Goal: Task Accomplishment & Management: Complete application form

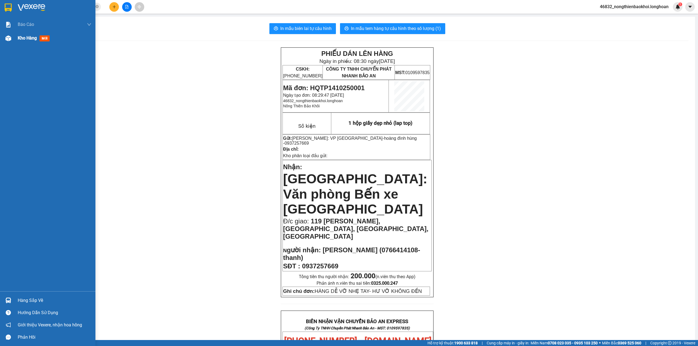
click at [7, 40] on img at bounding box center [8, 38] width 6 height 6
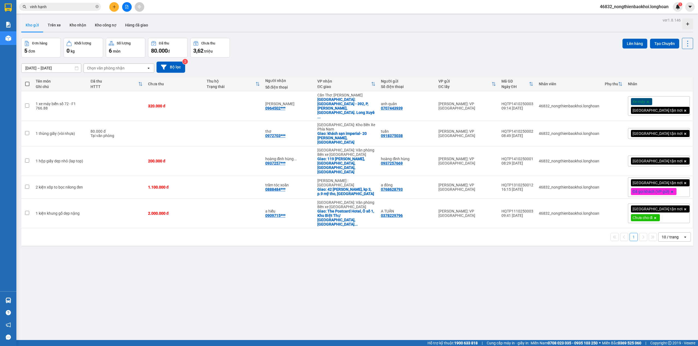
click at [331, 44] on div "Đơn hàng 5 đơn Khối lượng 0 kg Số lượng 6 món Đã thu 80.000 đ Chưa thu 3,62 tri…" at bounding box center [356, 48] width 671 height 20
click at [657, 102] on button at bounding box center [661, 106] width 8 height 10
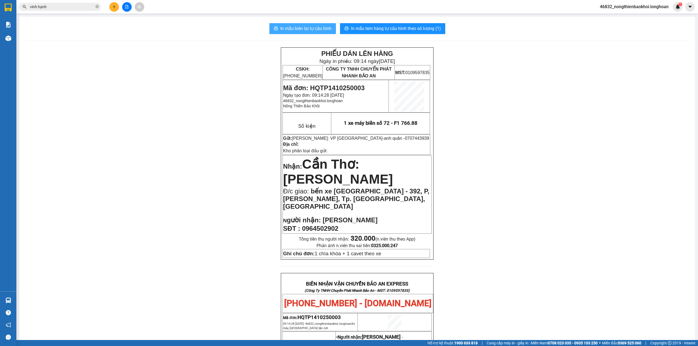
click at [298, 32] on span "In mẫu biên lai tự cấu hình" at bounding box center [305, 28] width 51 height 7
click at [387, 28] on span "In mẫu tem hàng tự cấu hình theo số lượng (1)" at bounding box center [396, 28] width 90 height 7
drag, startPoint x: 154, startPoint y: 145, endPoint x: 132, endPoint y: 53, distance: 94.6
click at [154, 144] on div "PHIẾU DÁN LÊN HÀNG Ngày in phiếu: 09:16 ngày 14-10-2025 CSKH: 1900.06.88.33 CÔN…" at bounding box center [357, 319] width 662 height 544
click at [75, 85] on div "PHIẾU DÁN LÊN HÀNG Ngày in phiếu: 09:16 ngày 14-10-2025 CSKH: 1900.06.88.33 CÔN…" at bounding box center [357, 319] width 662 height 544
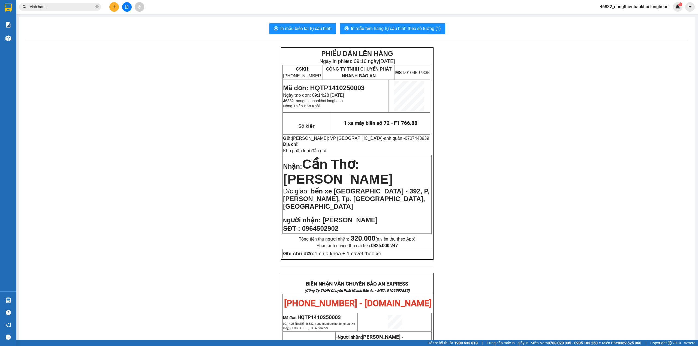
click at [138, 129] on div "PHIẾU DÁN LÊN HÀNG Ngày in phiếu: 09:16 ngày 14-10-2025 CSKH: 1900.06.88.33 CÔN…" at bounding box center [357, 319] width 662 height 544
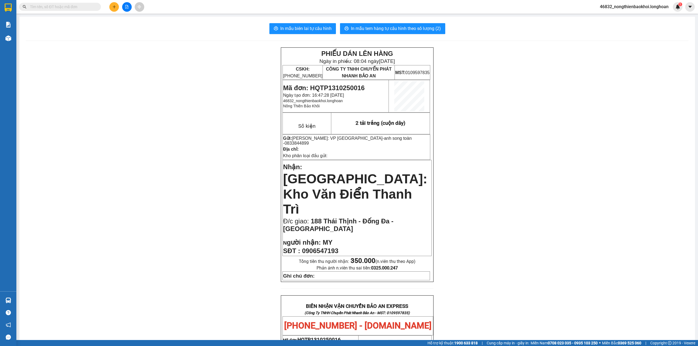
click at [78, 5] on input "text" at bounding box center [62, 7] width 64 height 6
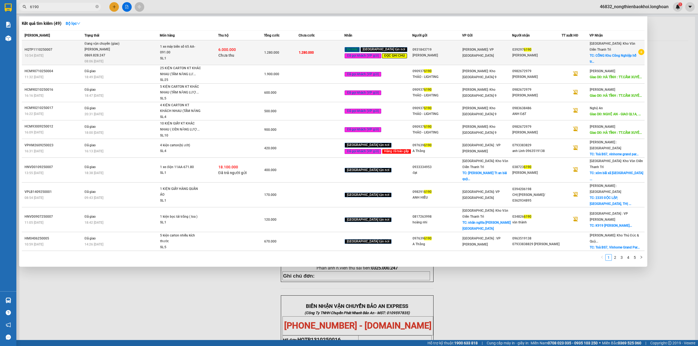
type input "6190"
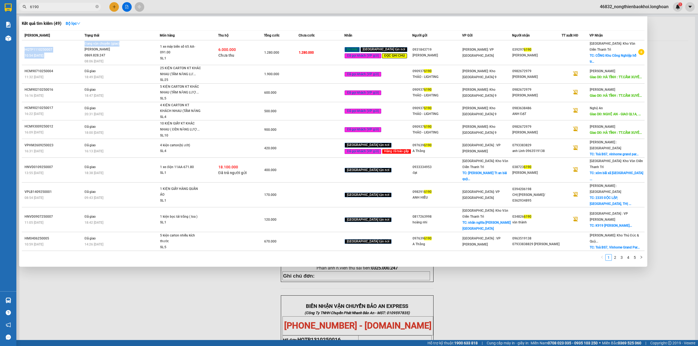
drag, startPoint x: 85, startPoint y: 51, endPoint x: 143, endPoint y: 21, distance: 65.7
click at [143, 21] on div "Kết quả tìm kiếm ( 49 ) Bộ lọc Mã ĐH Trạng thái Món hàng Thu hộ Tổng cước Chưa …" at bounding box center [333, 141] width 628 height 250
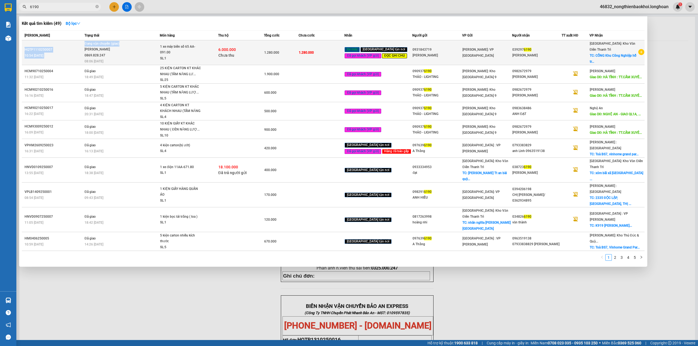
click at [82, 41] on table "Mã ĐH Trạng thái Món hàng Thu hộ Tổng cước Chưa cước Nhãn Người gửi VP Gửi Ngườ…" at bounding box center [333, 141] width 622 height 220
copy div "Trần Văn Kiên 0869.828.247"
drag, startPoint x: 129, startPoint y: 51, endPoint x: 86, endPoint y: 54, distance: 43.4
click at [86, 54] on td "Đang vận chuyển (giao) Trần Văn Kiên 0869.828.247 08:06 - 14/10" at bounding box center [121, 52] width 77 height 25
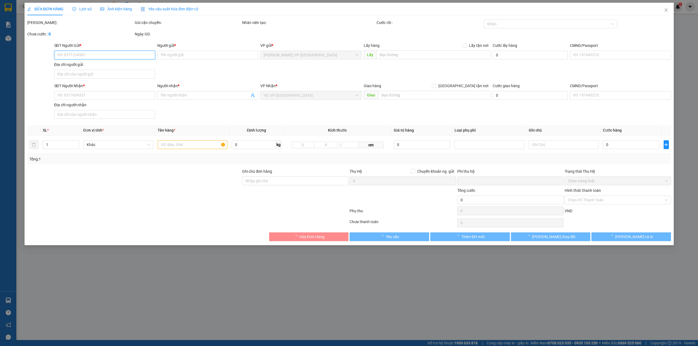
type input "0931843719"
type input "dương phong"
type input "0392976190"
type input "nguyễn xuân chung"
checkbox input "true"
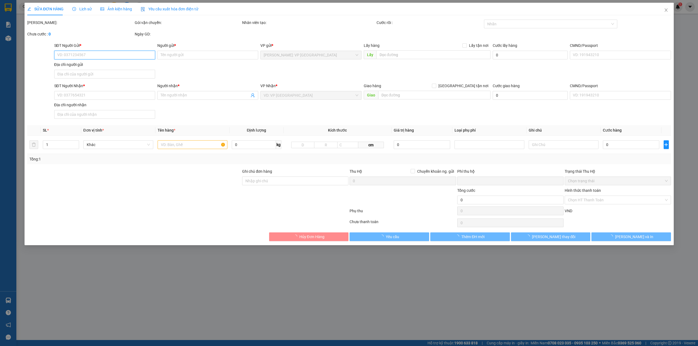
type input "CỔNG Khu Công Nghiệp hỗ trợ Đồng Văn III- ĐỒNG VĂN, DUY TIÊN, HÀ NAM"
type input "CHÌA KHÓA + CAVET THEO XE NGÀY 15 GIAO CHO KHÁCH ANH NHÉ"
type input "1.280.000"
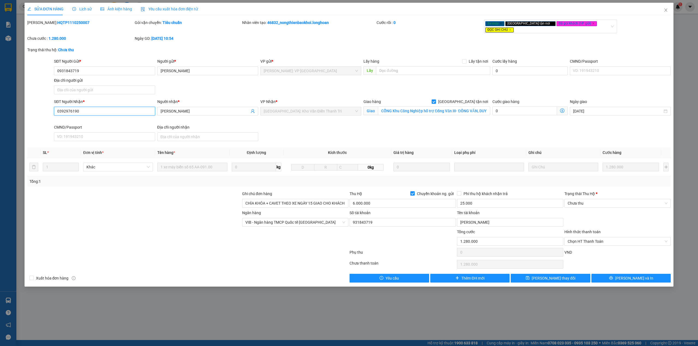
click at [95, 107] on input "0392976190" at bounding box center [104, 111] width 101 height 9
click at [72, 11] on div "Lịch sử" at bounding box center [81, 9] width 19 height 6
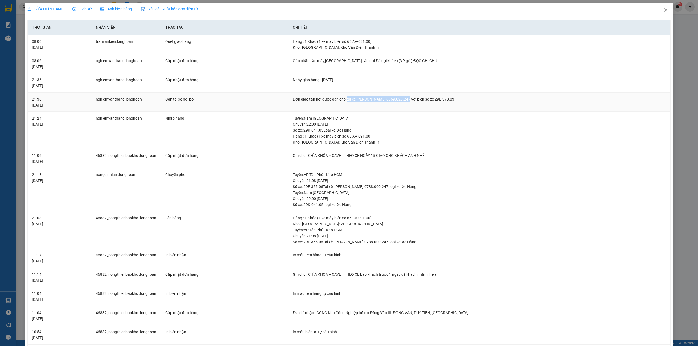
copy div "tài xế Trần Văn Kiên 0869.828.247"
drag, startPoint x: 344, startPoint y: 98, endPoint x: 399, endPoint y: 95, distance: 55.1
click at [399, 95] on td "Đơn giao tận nơi được gán cho tài xế Trần Văn Kiên 0869.828.247 với biển số xe …" at bounding box center [479, 102] width 382 height 19
click at [35, 9] on span "SỬA ĐƠN HÀNG" at bounding box center [45, 9] width 36 height 4
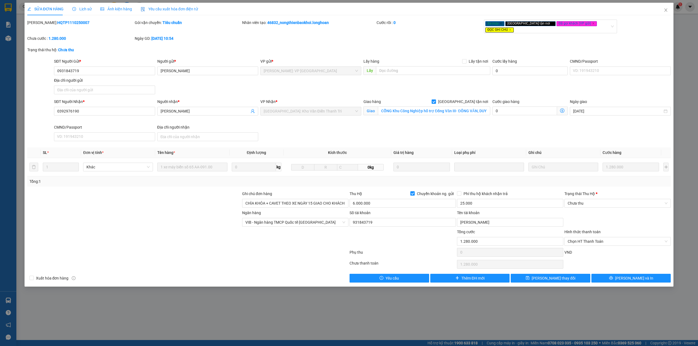
click at [283, 248] on div at bounding box center [188, 253] width 322 height 11
click at [666, 9] on icon "close" at bounding box center [665, 9] width 3 height 3
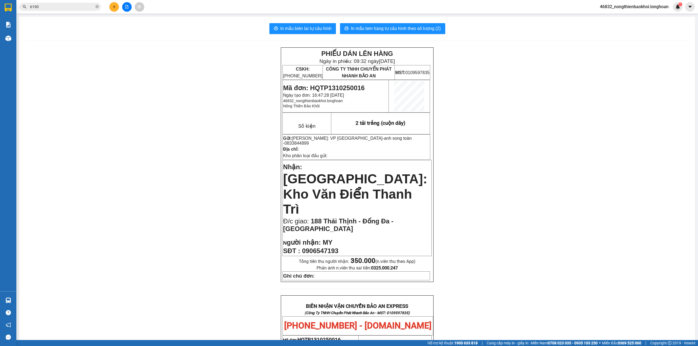
click at [163, 167] on div "PHIẾU DÁN LÊN HÀNG Ngày in phiếu: 09:32 ngày 14-10-2025 CSKH: 1900.06.88.33 CÔN…" at bounding box center [357, 319] width 662 height 545
click at [138, 107] on div "PHIẾU DÁN LÊN HÀNG Ngày in phiếu: 09:32 ngày 14-10-2025 CSKH: 1900.06.88.33 CÔN…" at bounding box center [357, 319] width 662 height 545
click at [105, 71] on div "PHIẾU DÁN LÊN HÀNG Ngày in phiếu: 09:32 ngày 14-10-2025 CSKH: 1900.06.88.33 CÔN…" at bounding box center [357, 319] width 662 height 545
drag, startPoint x: 129, startPoint y: 103, endPoint x: 132, endPoint y: 104, distance: 3.0
click at [129, 104] on div "PHIẾU DÁN LÊN HÀNG Ngày in phiếu: 09:32 ngày 14-10-2025 CSKH: 1900.06.88.33 CÔN…" at bounding box center [357, 319] width 662 height 545
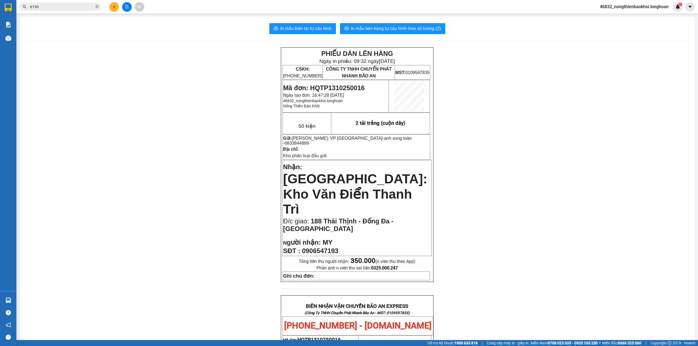
click at [129, 110] on div "PHIẾU DÁN LÊN HÀNG Ngày in phiếu: 09:32 ngày 14-10-2025 CSKH: 1900.06.88.33 CÔN…" at bounding box center [357, 319] width 662 height 545
click at [147, 105] on div "PHIẾU DÁN LÊN HÀNG Ngày in phiếu: 09:32 ngày 14-10-2025 CSKH: 1900.06.88.33 CÔN…" at bounding box center [357, 319] width 662 height 545
click at [69, 6] on input "6190" at bounding box center [62, 7] width 64 height 6
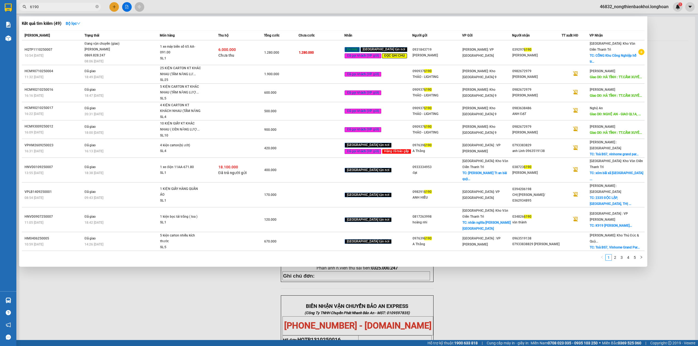
click at [69, 6] on input "6190" at bounding box center [62, 7] width 64 height 6
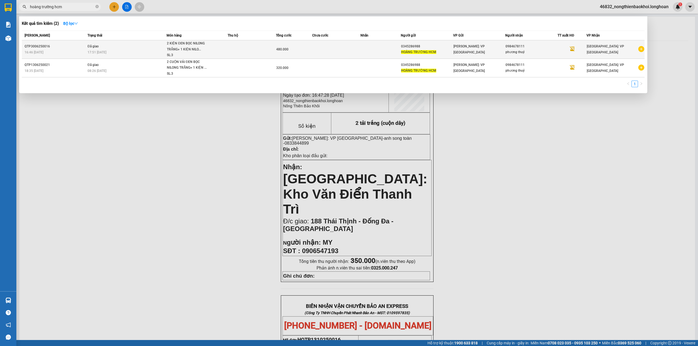
type input "hoàng trường hcm"
copy div "0345286988"
copy div "034528698"
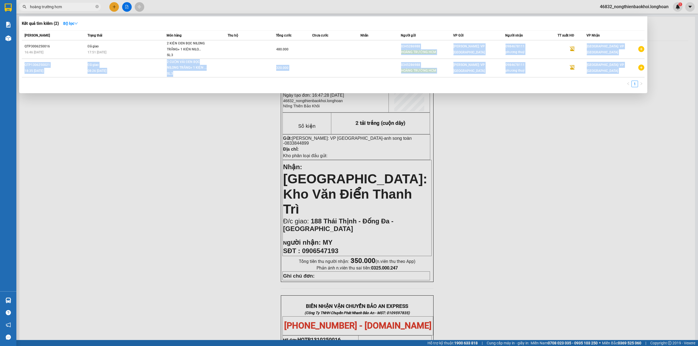
drag, startPoint x: 404, startPoint y: 45, endPoint x: 156, endPoint y: 119, distance: 258.3
click at [0, 7] on div "Kết quả tìm kiếm ( 2 ) Bộ lọc Mã ĐH Trạng thái Món hàng Thu hộ Tổng cước Chưa c…" at bounding box center [0, 7] width 0 height 0
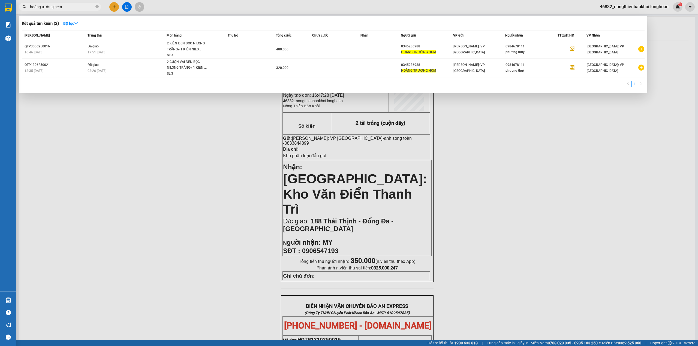
click at [96, 9] on span at bounding box center [96, 7] width 3 height 6
click at [212, 125] on div at bounding box center [349, 173] width 698 height 346
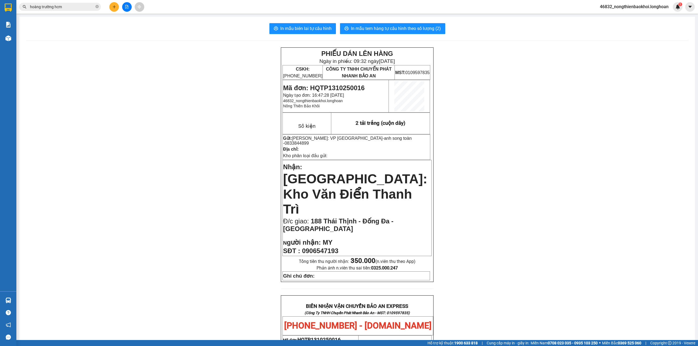
click at [181, 220] on div "PHIẾU DÁN LÊN HÀNG Ngày in phiếu: 09:32 ngày 14-10-2025 CSKH: 1900.06.88.33 CÔN…" at bounding box center [357, 319] width 662 height 545
click at [184, 201] on div "PHIẾU DÁN LÊN HÀNG Ngày in phiếu: 09:32 ngày 14-10-2025 CSKH: 1900.06.88.33 CÔN…" at bounding box center [357, 319] width 662 height 545
click at [179, 150] on div "PHIẾU DÁN LÊN HÀNG Ngày in phiếu: 09:32 ngày 14-10-2025 CSKH: 1900.06.88.33 CÔN…" at bounding box center [357, 319] width 662 height 545
click at [175, 139] on div "PHIẾU DÁN LÊN HÀNG Ngày in phiếu: 09:32 ngày 14-10-2025 CSKH: 1900.06.88.33 CÔN…" at bounding box center [357, 319] width 662 height 545
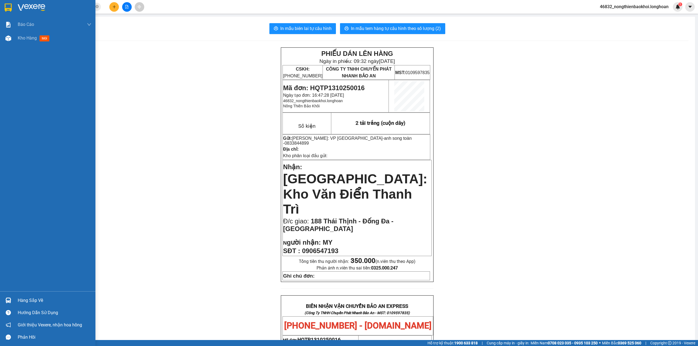
click at [0, 67] on div "Báo cáo 1. Báo cáo nộp tiền các vp 3. Doanh Thu theo VP Gửi (mới) 9. Thống kê đ…" at bounding box center [47, 155] width 95 height 274
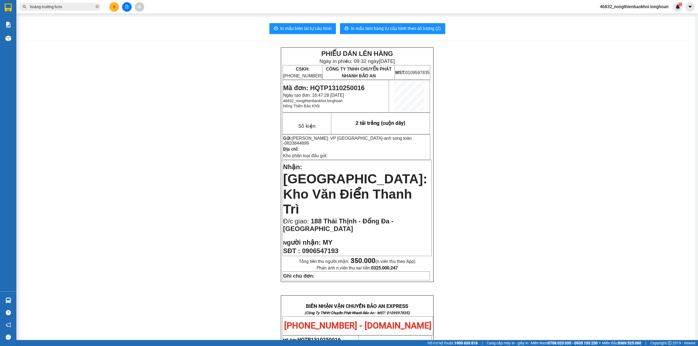
click at [110, 66] on div "PHIẾU DÁN LÊN HÀNG Ngày in phiếu: 09:32 ngày 14-10-2025 CSKH: 1900.06.88.33 CÔN…" at bounding box center [357, 319] width 662 height 545
click at [114, 66] on div "PHIẾU DÁN LÊN HÀNG Ngày in phiếu: 09:32 ngày 14-10-2025 CSKH: 1900.06.88.33 CÔN…" at bounding box center [357, 319] width 662 height 545
click at [118, 81] on div "PHIẾU DÁN LÊN HÀNG Ngày in phiếu: 09:32 ngày 14-10-2025 CSKH: 1900.06.88.33 CÔN…" at bounding box center [357, 319] width 662 height 545
click at [127, 111] on div "PHIẾU DÁN LÊN HÀNG Ngày in phiếu: 09:32 ngày 14-10-2025 CSKH: 1900.06.88.33 CÔN…" at bounding box center [357, 319] width 662 height 545
click at [163, 21] on div "In mẫu biên lai tự cấu hình In mẫu tem hàng tự cấu hình theo số lượng (2) PHIẾU…" at bounding box center [356, 308] width 675 height 582
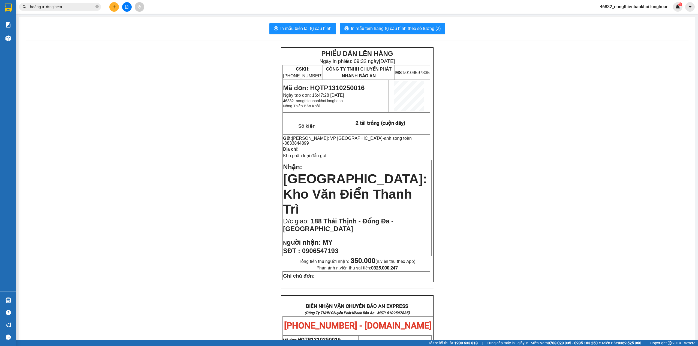
click at [112, 41] on div "In mẫu biên lai tự cấu hình In mẫu tem hàng tự cấu hình theo số lượng (2) PHIẾU…" at bounding box center [356, 308] width 675 height 582
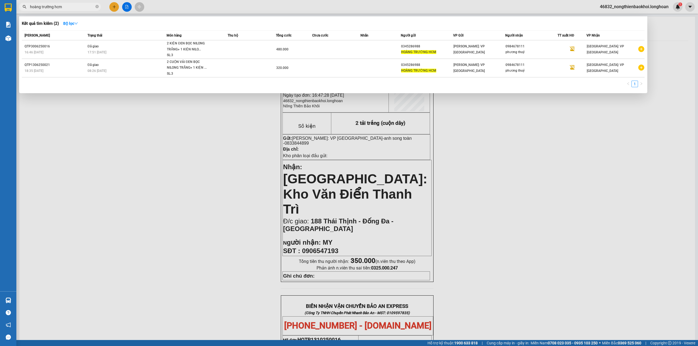
click at [70, 7] on input "hoàng trường hcm" at bounding box center [62, 7] width 64 height 6
click at [96, 5] on icon "close-circle" at bounding box center [96, 6] width 3 height 3
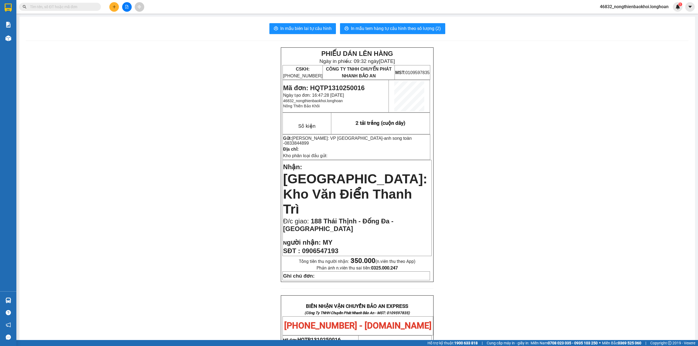
click at [118, 74] on div "PHIẾU DÁN LÊN HÀNG Ngày in phiếu: 09:32 ngày 14-10-2025 CSKH: 1900.06.88.33 CÔN…" at bounding box center [357, 319] width 662 height 545
click at [143, 39] on div "In mẫu biên lai tự cấu hình In mẫu tem hàng tự cấu hình theo số lượng (2) PHIẾU…" at bounding box center [356, 308] width 675 height 582
click at [78, 8] on input "text" at bounding box center [62, 7] width 64 height 6
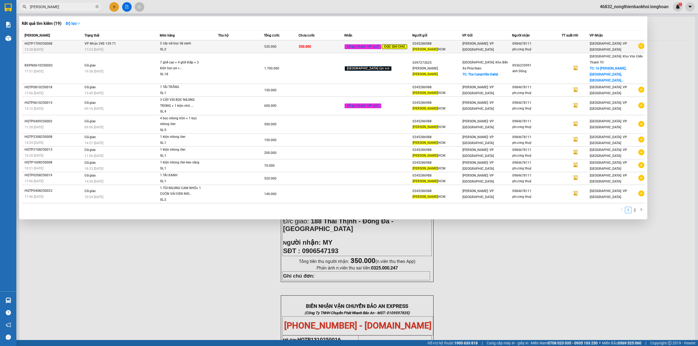
type input "hoàng tường"
click at [311, 52] on td "530.000" at bounding box center [321, 46] width 46 height 13
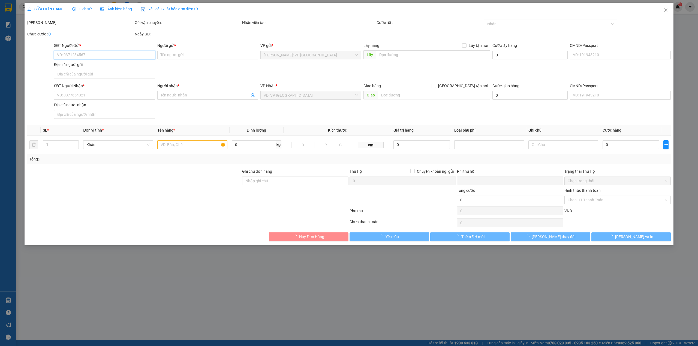
type input "0345286988"
type input "HOÀNG TƯỜNG HCM"
type input "0984678111"
type input "phương thuý"
type input "đã ck cho a hiếu nhưng quên chưa tích"
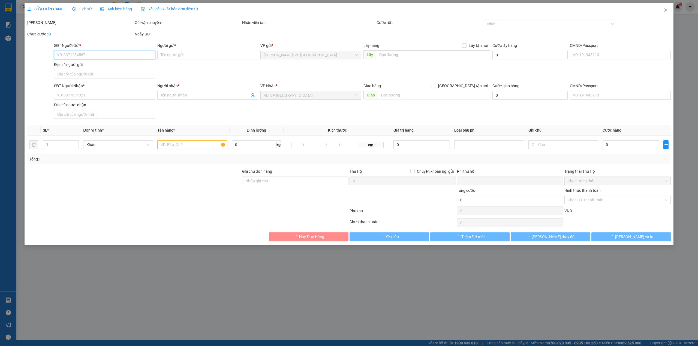
type input "0"
type input "530.000"
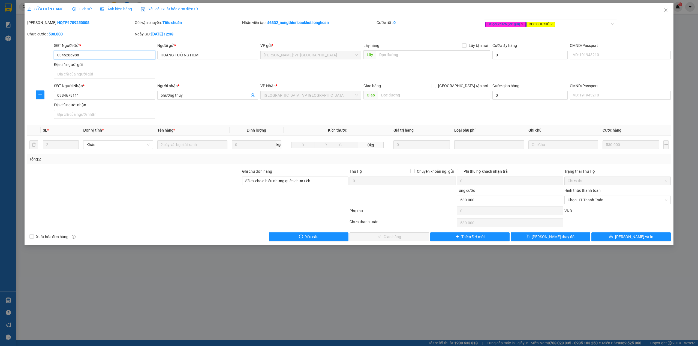
click at [107, 57] on input "0345286988" at bounding box center [104, 55] width 101 height 9
click at [109, 57] on input "0345286988" at bounding box center [104, 55] width 101 height 9
drag, startPoint x: 146, startPoint y: 204, endPoint x: 134, endPoint y: 67, distance: 137.8
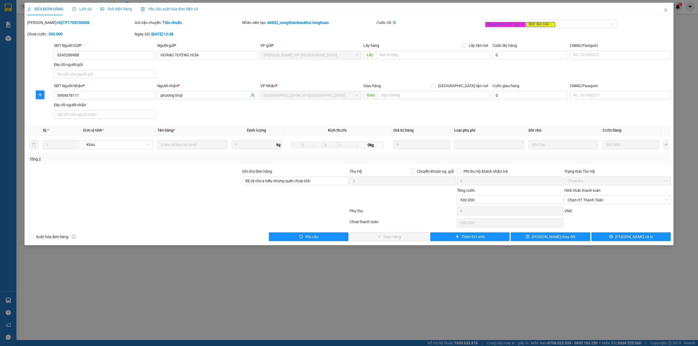
click at [146, 204] on div at bounding box center [134, 196] width 215 height 19
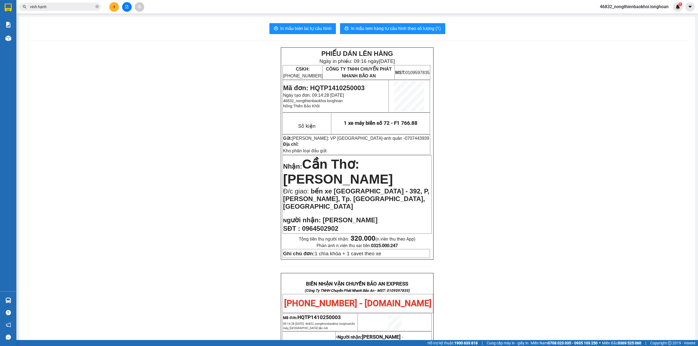
click at [78, 9] on input "vinh hạnh" at bounding box center [62, 7] width 64 height 6
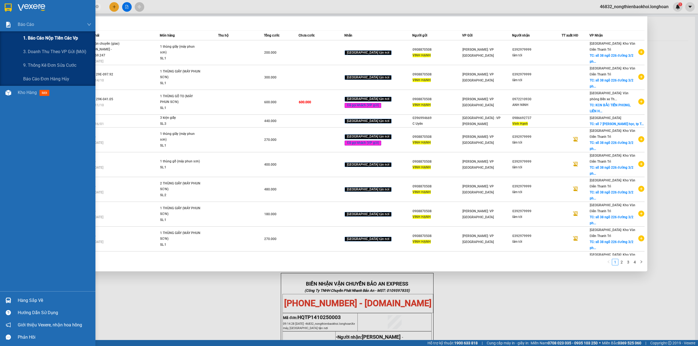
click at [40, 34] on div "1. Báo cáo nộp tiền các vp" at bounding box center [57, 38] width 68 height 14
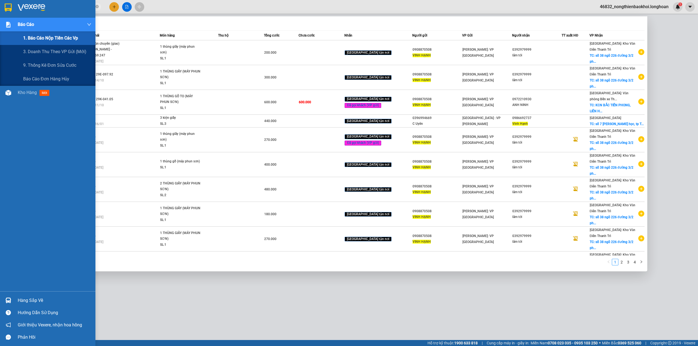
click at [25, 36] on span "1. Báo cáo nộp tiền các vp" at bounding box center [50, 38] width 55 height 7
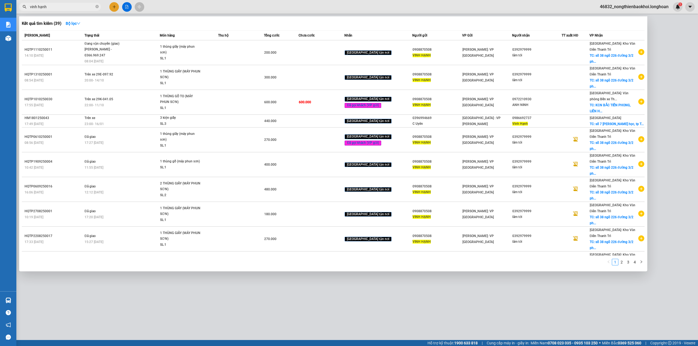
click at [210, 24] on div "Kết quả tìm kiếm ( 39 ) Bộ lọc" at bounding box center [333, 23] width 622 height 9
click at [97, 7] on icon "close-circle" at bounding box center [96, 6] width 3 height 3
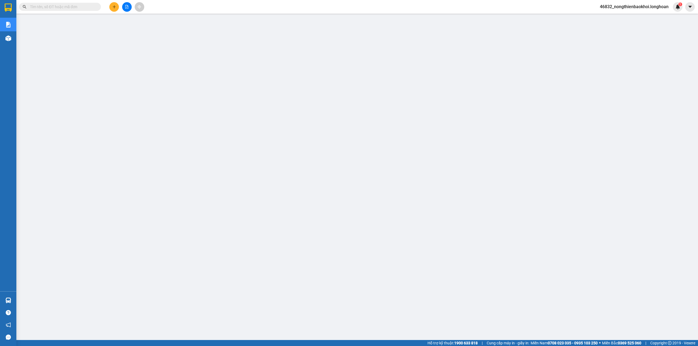
click at [320, 278] on main at bounding box center [349, 170] width 698 height 340
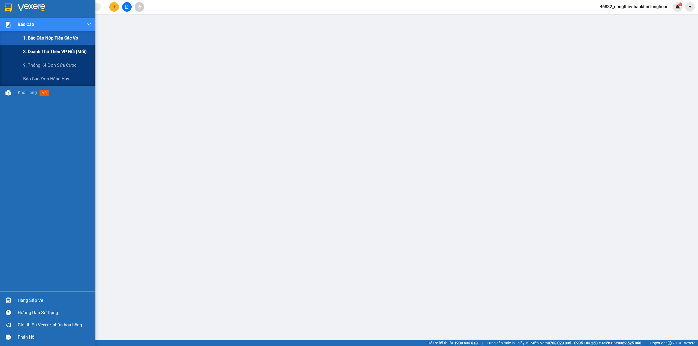
click at [50, 51] on span "3. Doanh Thu theo VP Gửi (mới)" at bounding box center [54, 51] width 63 height 7
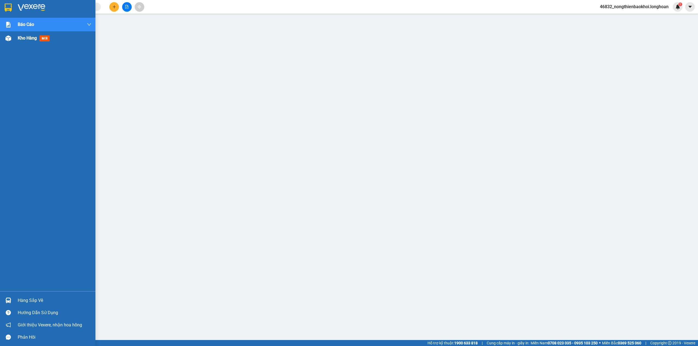
click at [7, 43] on div at bounding box center [9, 39] width 10 height 10
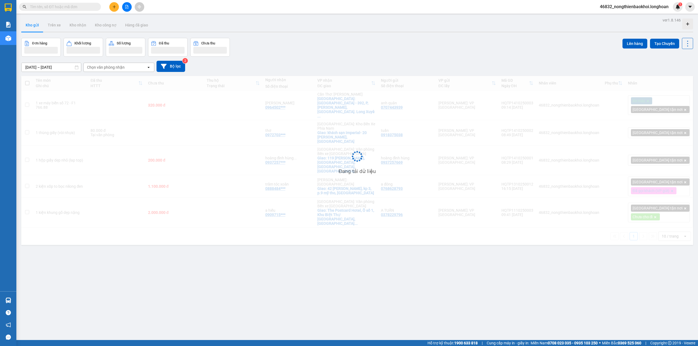
click at [350, 42] on div "Đơn hàng Khối lượng Số lượng Đã thu Chưa thu Lên hàng Tạo Chuyến" at bounding box center [356, 47] width 671 height 19
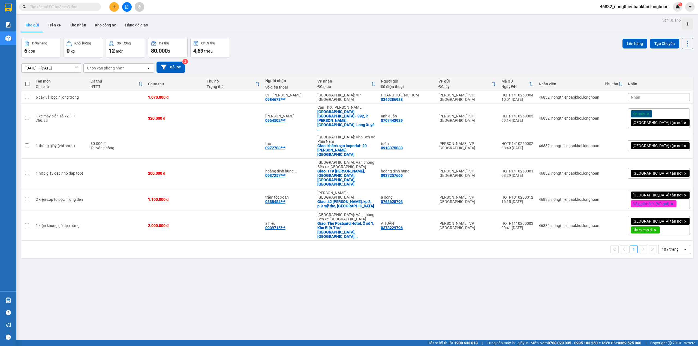
click at [353, 40] on div "Đơn hàng 6 đơn Khối lượng 0 kg Số lượng 12 món Đã thu 80.000 đ Chưa thu 4,69 tr…" at bounding box center [356, 48] width 671 height 20
click at [434, 59] on div "[DATE] – [DATE] Press the down arrow key to interact with the calendar and sele…" at bounding box center [356, 66] width 671 height 19
drag, startPoint x: 444, startPoint y: 82, endPoint x: 410, endPoint y: 55, distance: 43.2
click at [410, 55] on div "Đơn hàng 6 đơn Khối lượng 0 kg Số lượng 12 món Đã thu 80.000 đ Chưa thu 4,69 tr…" at bounding box center [356, 48] width 671 height 20
drag, startPoint x: 260, startPoint y: 265, endPoint x: 262, endPoint y: 272, distance: 6.8
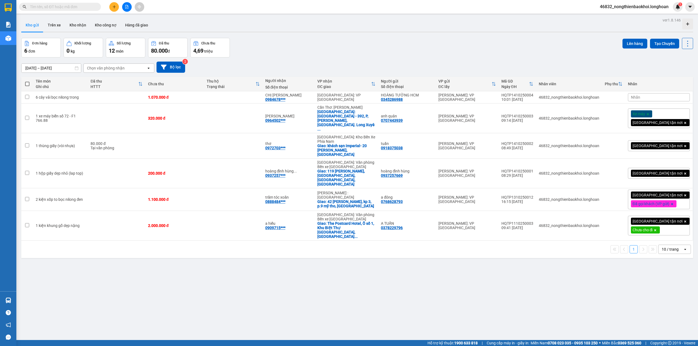
click at [260, 269] on div "ver 1.8.146 Kho gửi Trên xe Kho nhận Kho công nợ Hàng đã giao Đơn hàng 6 đơn Kh…" at bounding box center [357, 189] width 676 height 346
click at [657, 118] on button at bounding box center [661, 119] width 8 height 10
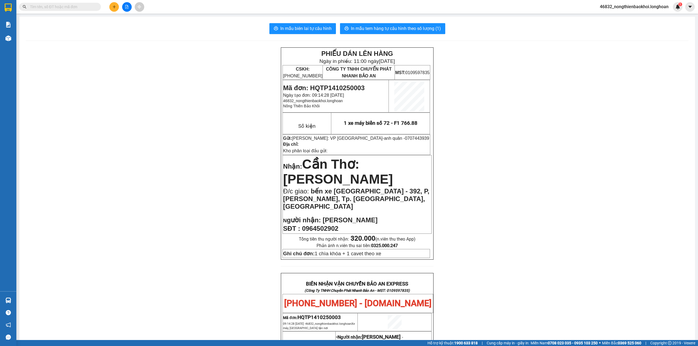
click at [326, 225] on span "0964502902" at bounding box center [320, 228] width 36 height 7
copy span "0964502902"
drag, startPoint x: 172, startPoint y: 193, endPoint x: 172, endPoint y: 198, distance: 4.9
click at [172, 198] on div "PHIẾU DÁN LÊN HÀNG Ngày in phiếu: 11:00 ngày 14-10-2025 CSKH: 1900.06.88.33 CÔN…" at bounding box center [357, 319] width 662 height 544
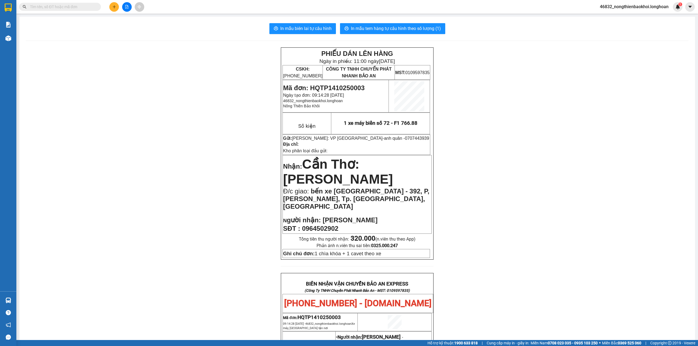
click at [247, 126] on div "PHIẾU DÁN LÊN HÀNG Ngày in phiếu: 11:00 ngày 14-10-2025 CSKH: 1900.06.88.33 CÔN…" at bounding box center [357, 319] width 662 height 544
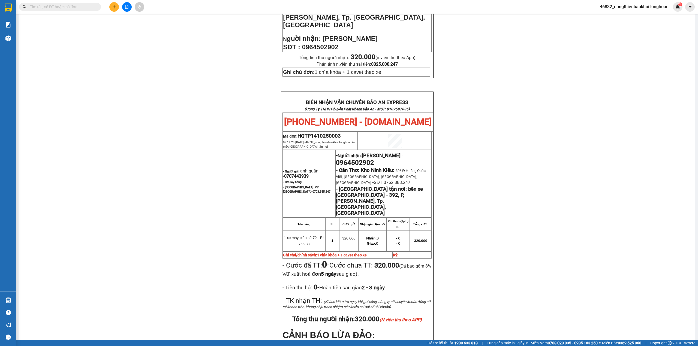
scroll to position [254, 0]
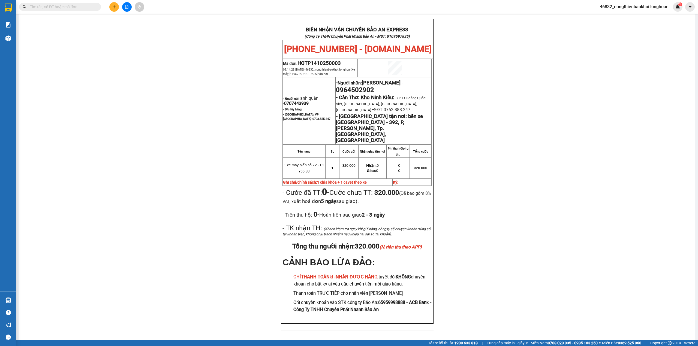
click at [203, 219] on div "PHIẾU DÁN LÊN HÀNG Ngày in phiếu: 11:00 ngày 14-10-2025 CSKH: 1900.06.88.33 CÔN…" at bounding box center [357, 65] width 662 height 544
click at [215, 201] on div "PHIẾU DÁN LÊN HÀNG Ngày in phiếu: 11:00 ngày 14-10-2025 CSKH: 1900.06.88.33 CÔN…" at bounding box center [357, 65] width 662 height 544
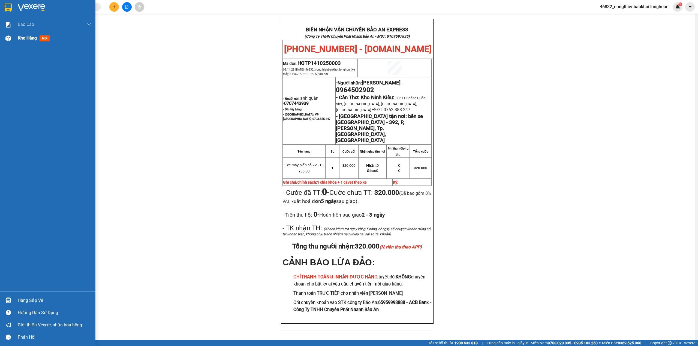
click at [13, 39] on div at bounding box center [9, 39] width 10 height 10
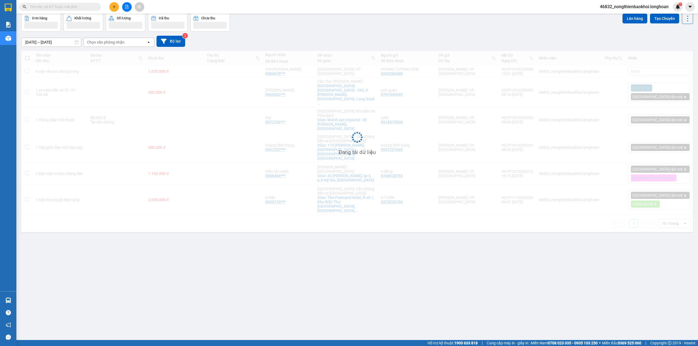
scroll to position [25, 0]
click at [335, 43] on div "15/09/2025 – 14/10/2025 Press the down arrow key to interact with the calendar …" at bounding box center [356, 41] width 671 height 11
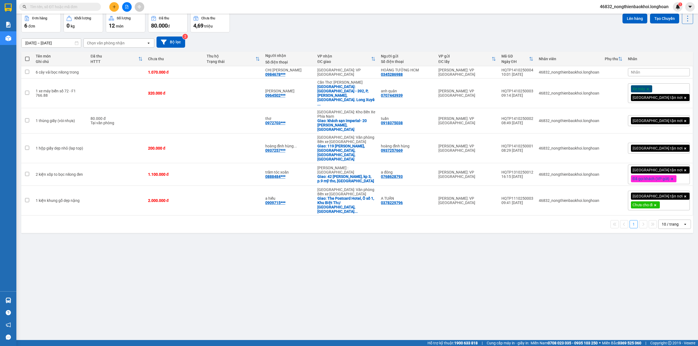
click at [380, 246] on div "ver 1.8.146 Kho gửi Trên xe Kho nhận Kho công nợ Hàng đã giao Đơn hàng 6 đơn Kh…" at bounding box center [357, 164] width 676 height 346
click at [241, 222] on div "ver 1.8.146 Kho gửi Trên xe Kho nhận Kho công nợ Hàng đã giao Đơn hàng 6 đơn Kh…" at bounding box center [357, 164] width 676 height 346
drag, startPoint x: 237, startPoint y: 303, endPoint x: 213, endPoint y: 341, distance: 44.8
click at [236, 305] on div "ver 1.8.146 Kho gửi Trên xe Kho nhận Kho công nợ Hàng đã giao Đơn hàng 6 đơn Kh…" at bounding box center [357, 164] width 676 height 346
click at [345, 33] on div "15/09/2025 – 14/10/2025 Press the down arrow key to interact with the calendar …" at bounding box center [356, 41] width 671 height 19
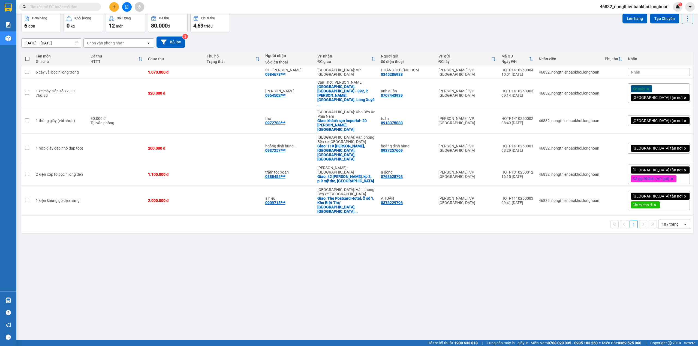
scroll to position [0, 0]
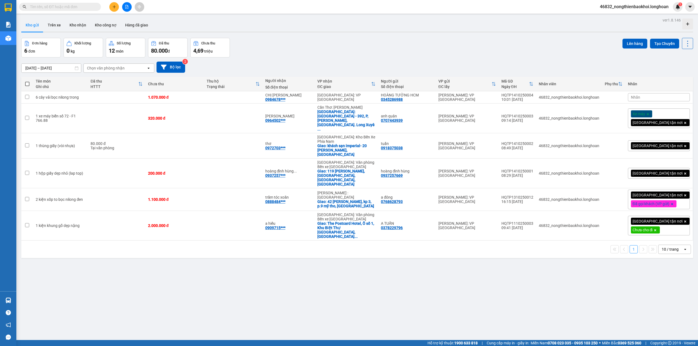
click at [371, 33] on div "ver 1.8.146 Kho gửi Trên xe Kho nhận Kho công nợ Hàng đã giao Đơn hàng 6 đơn Kh…" at bounding box center [357, 189] width 676 height 346
drag, startPoint x: 227, startPoint y: 283, endPoint x: 231, endPoint y: 280, distance: 5.1
click at [228, 283] on div "ver 1.8.146 Kho gửi Trên xe Kho nhận Kho công nợ Hàng đã giao Đơn hàng 6 đơn Kh…" at bounding box center [357, 189] width 676 height 346
click at [284, 236] on div "ver 1.8.146 Kho gửi Trên xe Kho nhận Kho công nợ Hàng đã giao Đơn hàng 6 đơn Kh…" at bounding box center [357, 189] width 676 height 346
click at [285, 69] on div "15/09/2025 – 14/10/2025 Press the down arrow key to interact with the calendar …" at bounding box center [356, 67] width 671 height 11
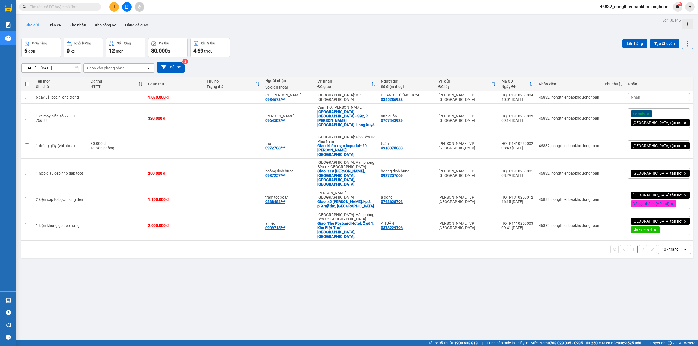
click at [262, 238] on div "ver 1.8.146 Kho gửi Trên xe Kho nhận Kho công nợ Hàng đã giao Đơn hàng 6 đơn Kh…" at bounding box center [357, 189] width 676 height 346
click at [263, 235] on div "ver 1.8.146 Kho gửi Trên xe Kho nhận Kho công nợ Hàng đã giao Đơn hàng 6 đơn Kh…" at bounding box center [357, 189] width 676 height 346
click at [259, 238] on div "ver 1.8.146 Kho gửi Trên xe Kho nhận Kho công nợ Hàng đã giao Đơn hàng 6 đơn Kh…" at bounding box center [357, 189] width 676 height 346
drag, startPoint x: 174, startPoint y: 292, endPoint x: 171, endPoint y: 324, distance: 31.5
click at [173, 294] on div "ver 1.8.146 Kho gửi Trên xe Kho nhận Kho công nợ Hàng đã giao Đơn hàng 6 đơn Kh…" at bounding box center [357, 189] width 676 height 346
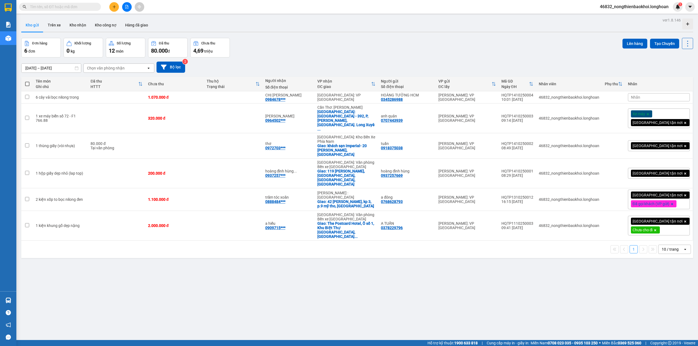
drag, startPoint x: 220, startPoint y: 281, endPoint x: 232, endPoint y: 277, distance: 12.4
click at [221, 281] on div "ver 1.8.146 Kho gửi Trên xe Kho nhận Kho công nợ Hàng đã giao Đơn hàng 6 đơn Kh…" at bounding box center [357, 189] width 676 height 346
click at [284, 49] on div "Đơn hàng 6 đơn Khối lượng 0 kg Số lượng 12 món Đã thu 80.000 đ Chưa thu 4,69 tr…" at bounding box center [356, 48] width 671 height 20
click at [223, 15] on main "ver 1.8.146 Kho gửi Trên xe Kho nhận Kho công nợ Hàng đã giao Đơn hàng 6 đơn Kh…" at bounding box center [349, 170] width 698 height 340
click at [648, 116] on icon at bounding box center [650, 118] width 4 height 4
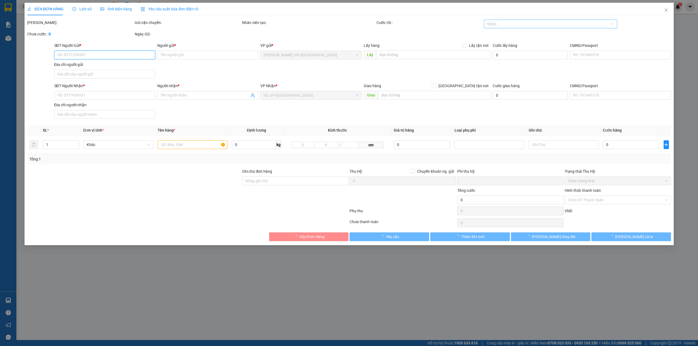
type input "0707443939"
type input "anh quân"
type input "0964502902"
type input "[PERSON_NAME]"
checkbox input "true"
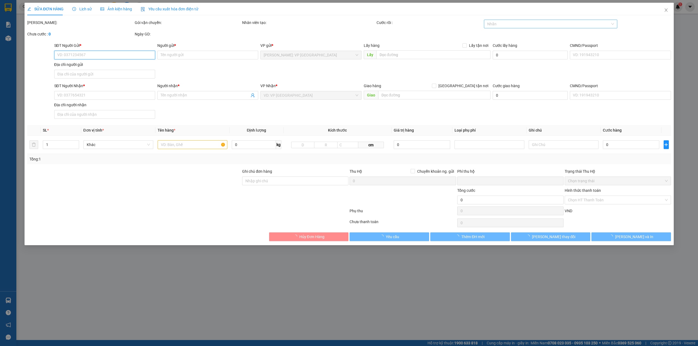
type input "bến xe long xuyên - 392, P, Phạm Cự Lượng, Tp. Long Xuyên, An Giang"
type input "1 chìa khóa + 1 cavet theo xe"
type input "0"
type input "320.000"
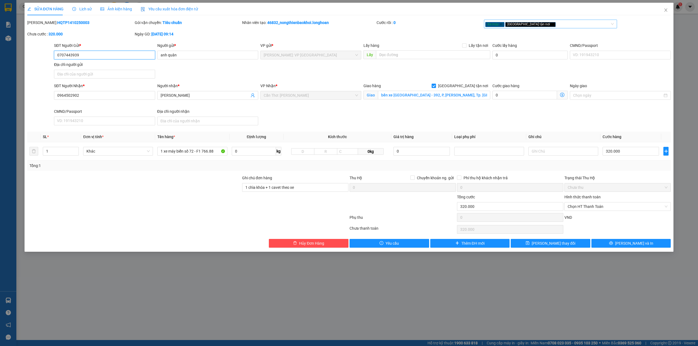
click at [543, 26] on div "Xe máy Giao tận nơi" at bounding box center [547, 24] width 125 height 7
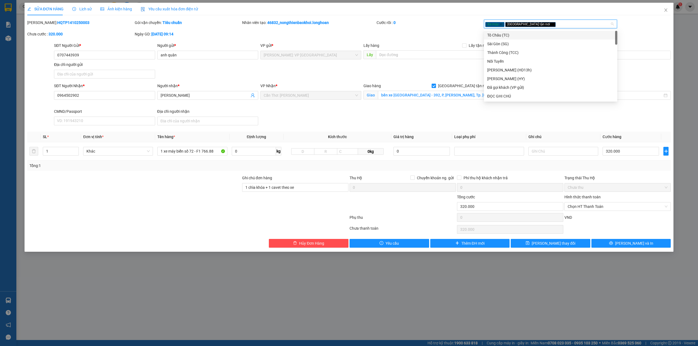
type input "d"
type input "đã"
click at [518, 38] on div "Đã gọi khách (VP gửi)" at bounding box center [550, 35] width 133 height 9
click at [396, 27] on div "Cước rồi : 0" at bounding box center [429, 25] width 107 height 11
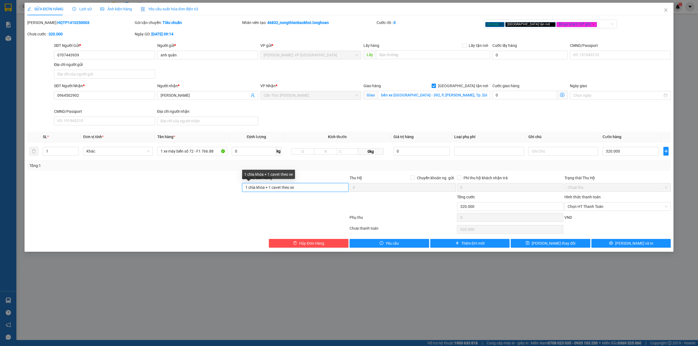
click at [302, 187] on input "1 chìa khóa + 1 cavet theo xe" at bounding box center [295, 187] width 106 height 9
click at [578, 24] on div "Xe máy Giao tận nơi Đã gọi khách (VP gửi)" at bounding box center [547, 24] width 125 height 7
type input "1 chìa khóa + 1 cavet theo xe - gọi khách trước khaongr 1h30p khách ra đón a nhé"
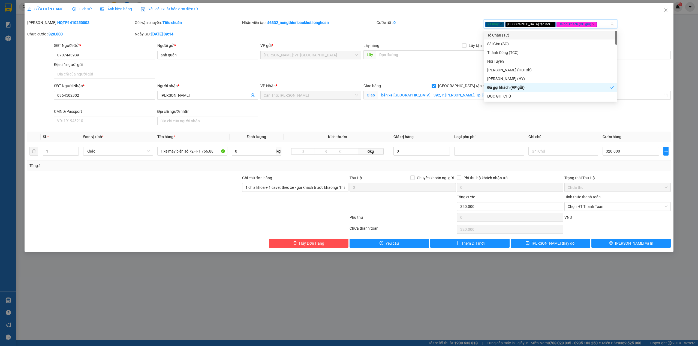
type input "d"
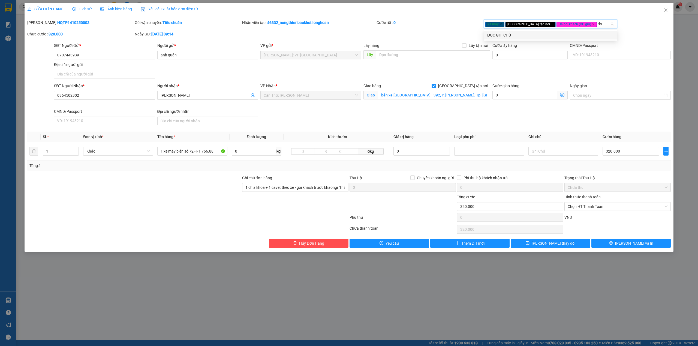
type input "đọc"
click at [523, 36] on div "ĐỌC GHI CHÚ" at bounding box center [550, 35] width 127 height 6
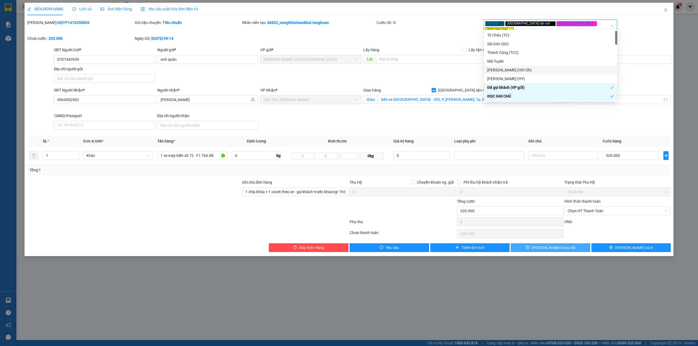
drag, startPoint x: 555, startPoint y: 247, endPoint x: 555, endPoint y: 252, distance: 5.5
click at [555, 249] on button "Lưu thay đổi" at bounding box center [550, 247] width 80 height 9
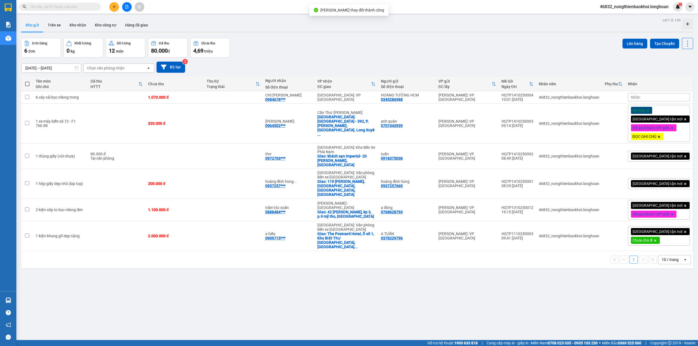
click at [367, 58] on div "15/09/2025 – 14/10/2025 Press the down arrow key to interact with the calendar …" at bounding box center [356, 66] width 671 height 19
click at [259, 295] on div "ver 1.8.146 Kho gửi Trên xe Kho nhận Kho công nợ Hàng đã giao Đơn hàng 6 đơn Kh…" at bounding box center [357, 189] width 676 height 346
drag, startPoint x: 217, startPoint y: 275, endPoint x: 219, endPoint y: 277, distance: 3.1
click at [216, 275] on div "ver 1.8.146 Kho gửi Trên xe Kho nhận Kho công nợ Hàng đã giao Đơn hàng 6 đơn Kh…" at bounding box center [357, 189] width 676 height 346
click at [217, 274] on div "ver 1.8.146 Kho gửi Trên xe Kho nhận Kho công nợ Hàng đã giao Đơn hàng 6 đơn Kh…" at bounding box center [357, 189] width 676 height 346
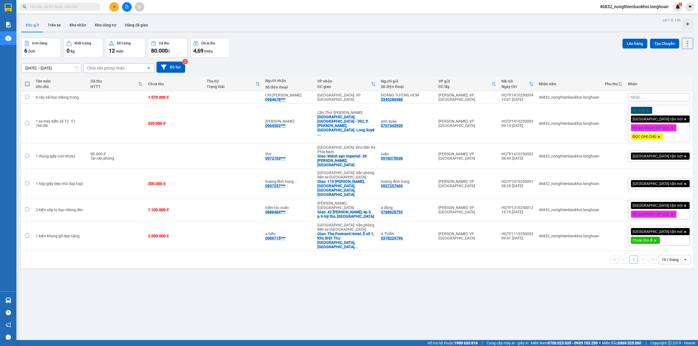
click at [195, 281] on div "ver 1.8.146 Kho gửi Trên xe Kho nhận Kho công nợ Hàng đã giao Đơn hàng 6 đơn Kh…" at bounding box center [357, 189] width 676 height 346
click at [74, 5] on input "text" at bounding box center [62, 7] width 64 height 6
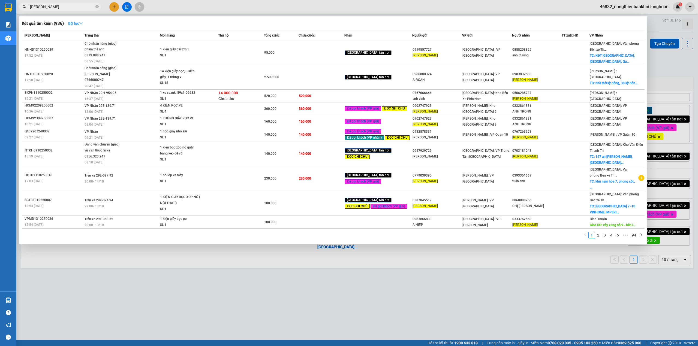
type input "anh minh"
click at [68, 24] on button "Bộ lọc" at bounding box center [75, 23] width 23 height 9
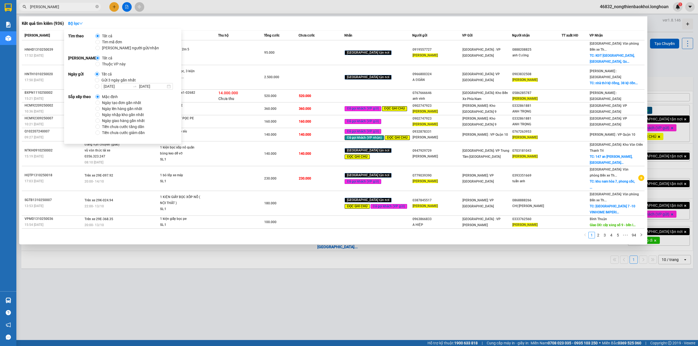
drag, startPoint x: 102, startPoint y: 61, endPoint x: 106, endPoint y: 58, distance: 5.6
click at [102, 62] on span "Thuộc VP này" at bounding box center [114, 64] width 28 height 6
click at [100, 62] on input "Thuộc VP này" at bounding box center [97, 64] width 4 height 4
radio input "true"
radio input "false"
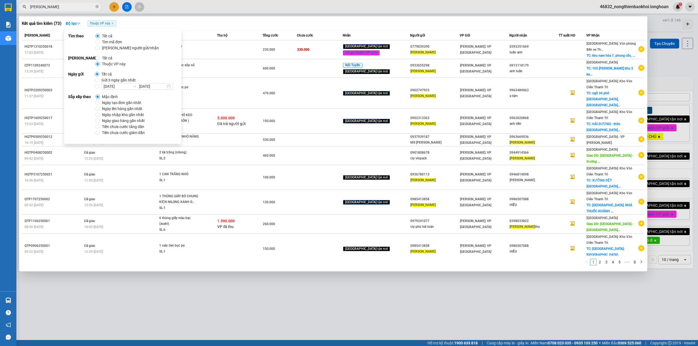
click at [170, 21] on div "Kết quả tìm kiếm ( 73 ) Bộ lọc Thuộc VP này" at bounding box center [333, 23] width 622 height 9
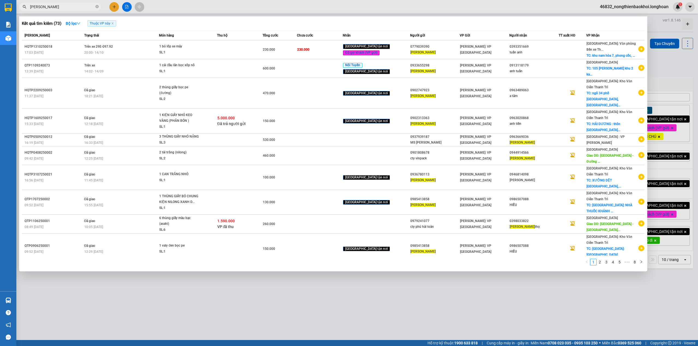
click at [40, 5] on input "anh minh" at bounding box center [62, 7] width 64 height 6
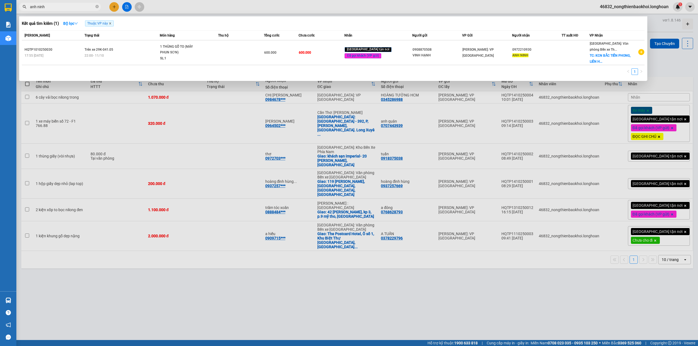
type input "anh ninh"
click at [110, 25] on icon "close" at bounding box center [110, 23] width 3 height 3
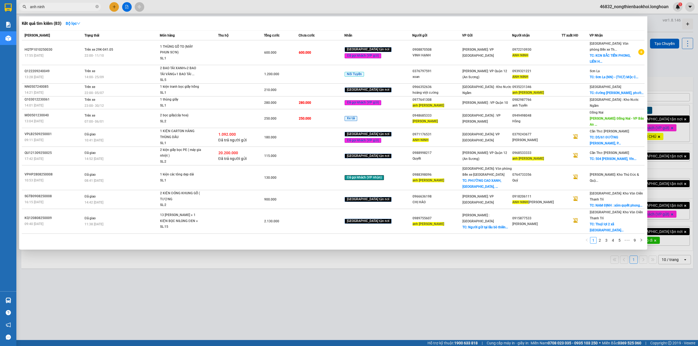
click at [244, 288] on div at bounding box center [349, 173] width 698 height 346
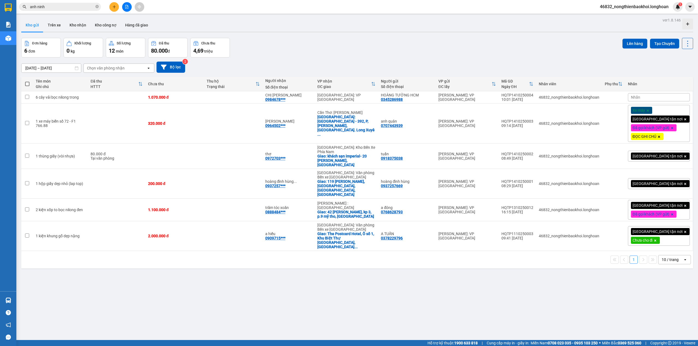
click at [311, 58] on div "15/09/2025 – 14/10/2025 Press the down arrow key to interact with the calendar …" at bounding box center [356, 66] width 671 height 19
drag, startPoint x: 207, startPoint y: 281, endPoint x: 207, endPoint y: 286, distance: 4.4
click at [207, 281] on div "ver 1.8.146 Kho gửi Trên xe Kho nhận Kho công nợ Hàng đã giao Đơn hàng 6 đơn Kh…" at bounding box center [357, 189] width 676 height 346
click at [348, 274] on div "ver 1.8.146 Kho gửi Trên xe Kho nhận Kho công nợ Hàng đã giao Đơn hàng 6 đơn Kh…" at bounding box center [357, 189] width 676 height 346
drag, startPoint x: 254, startPoint y: 259, endPoint x: 254, endPoint y: 263, distance: 4.1
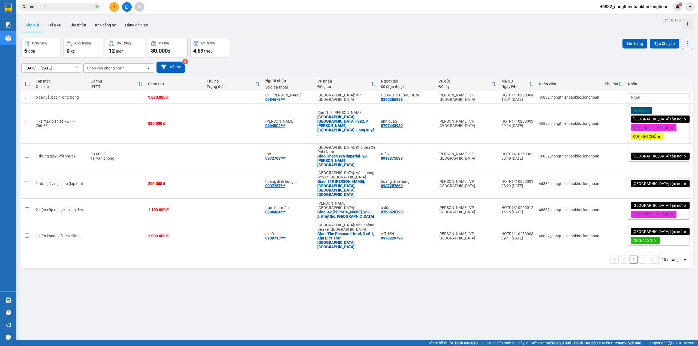
click at [254, 262] on div "ver 1.8.146 Kho gửi Trên xe Kho nhận Kho công nợ Hàng đã giao Đơn hàng 6 đơn Kh…" at bounding box center [357, 189] width 676 height 346
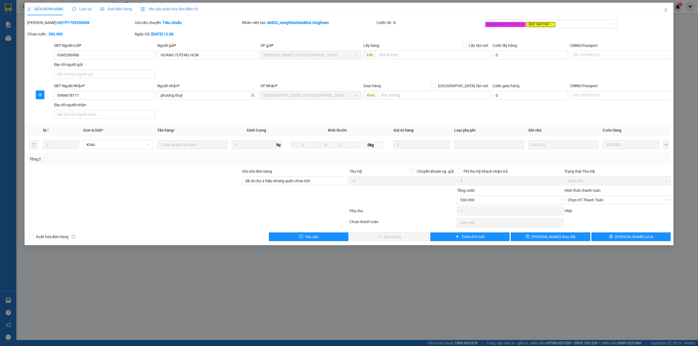
click at [239, 35] on div "Ngày GD: 17-09-2025 lúc 12:38" at bounding box center [188, 34] width 106 height 6
click at [668, 12] on span "Close" at bounding box center [665, 10] width 15 height 15
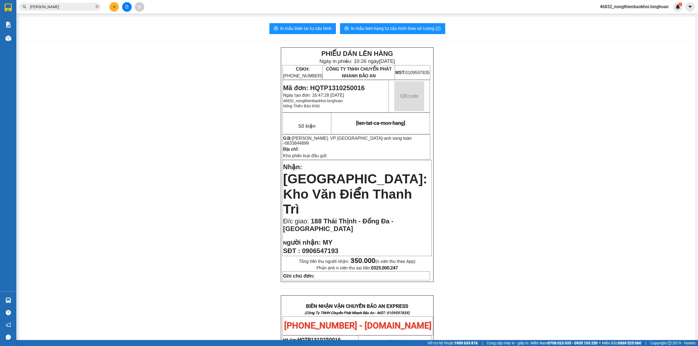
click at [58, 7] on input "hoàng tường" at bounding box center [62, 7] width 64 height 6
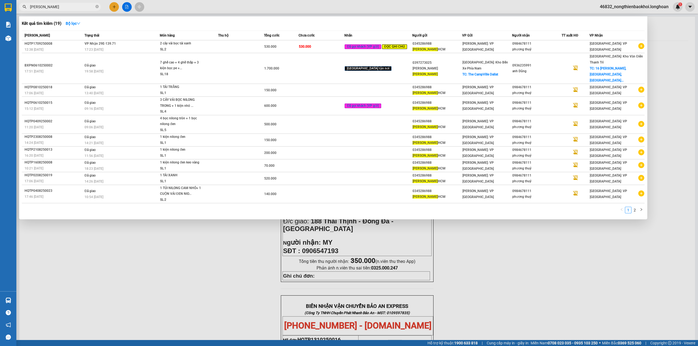
click at [58, 7] on input "hoàng tường" at bounding box center [62, 7] width 64 height 6
paste input "0983692828"
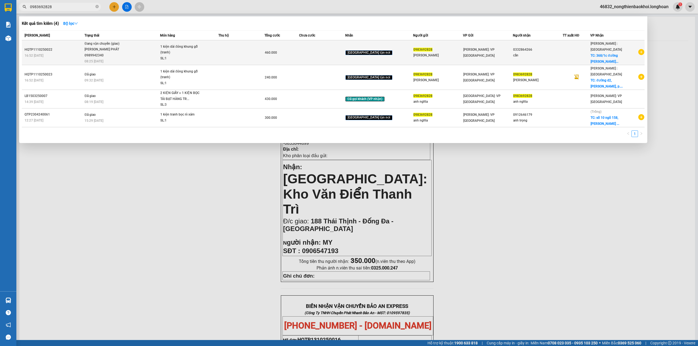
type input "0983692828"
click at [240, 51] on td at bounding box center [241, 52] width 46 height 25
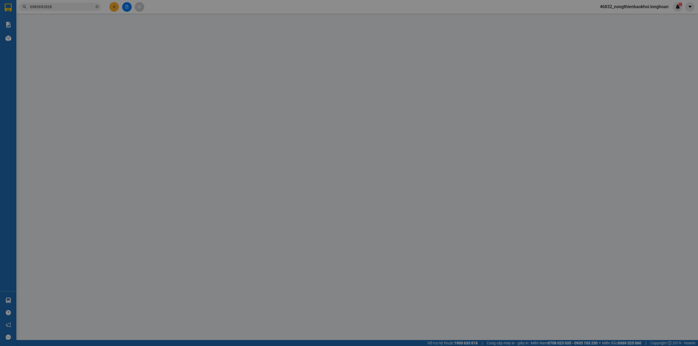
type input "0983692828"
type input "[PERSON_NAME]"
type input "0332864266"
type input "cần"
checkbox input "true"
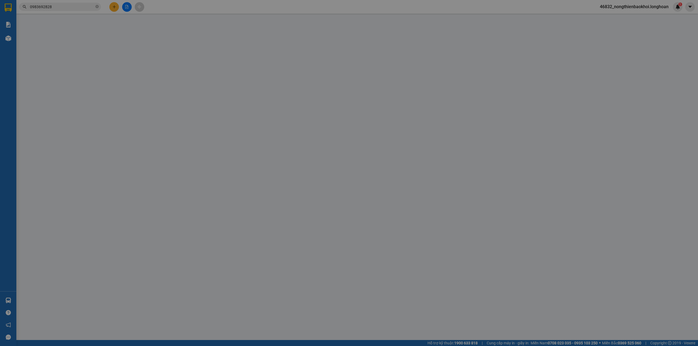
type input "368/1c đường [PERSON_NAME], p.3, [GEOGRAPHIC_DATA], [GEOGRAPHIC_DATA]"
type input "hàng tranh dễ vỡ- nhẹ tay- bể vỡ không đền"
type input "0"
type input "460.000"
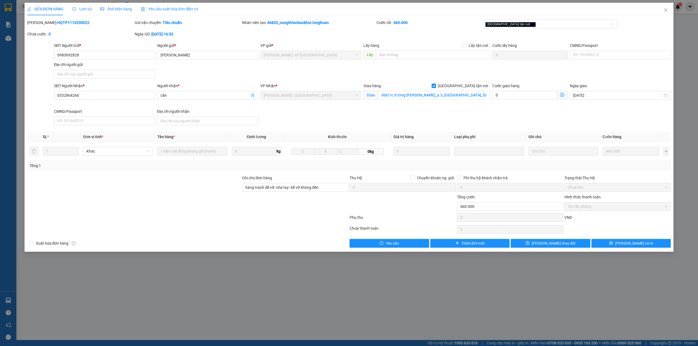
click at [194, 213] on div at bounding box center [134, 203] width 215 height 19
click at [642, 243] on button "Lưu và In" at bounding box center [631, 243] width 80 height 9
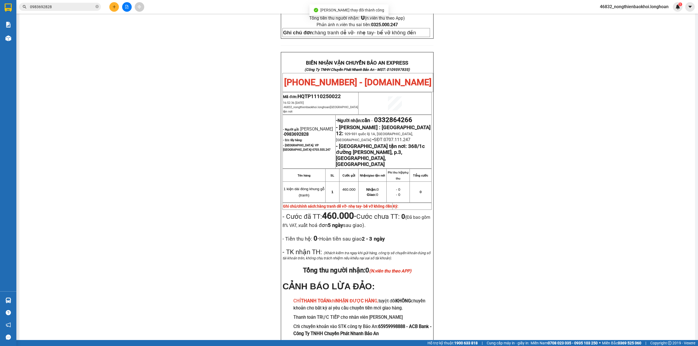
scroll to position [250, 0]
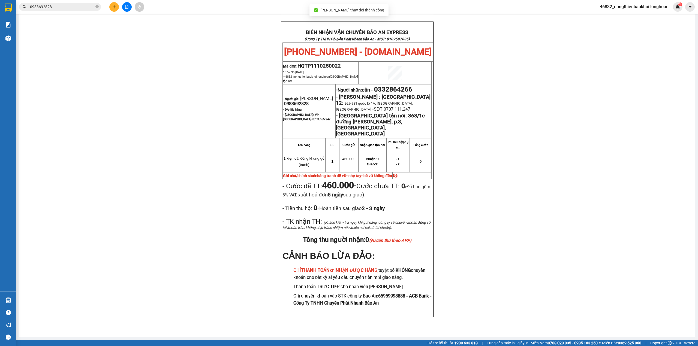
click at [256, 205] on div "PHIẾU DÁN LÊN HÀNG Ngày in phiếu: 10:26 ngày 14-10-2025 CSKH: 1900.06.88.33 CÔN…" at bounding box center [357, 65] width 662 height 532
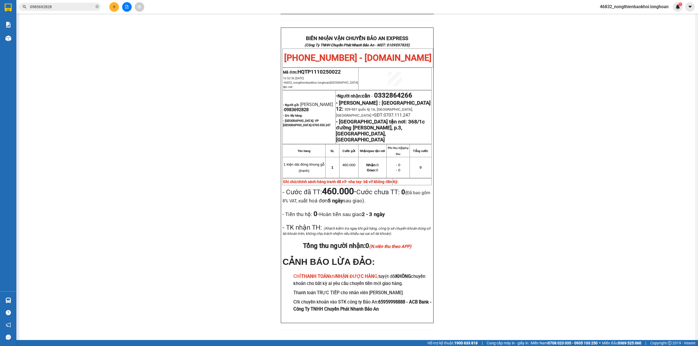
click at [234, 149] on div "PHIẾU DÁN LÊN HÀNG Ngày in phiếu: 10:26 ngày 14-10-2025 CSKH: 1900.06.88.33 CÔN…" at bounding box center [357, 71] width 662 height 532
click at [223, 177] on div "PHIẾU DÁN LÊN HÀNG Ngày in phiếu: 10:26 ngày 14-10-2025 CSKH: 1900.06.88.33 CÔN…" at bounding box center [357, 71] width 662 height 532
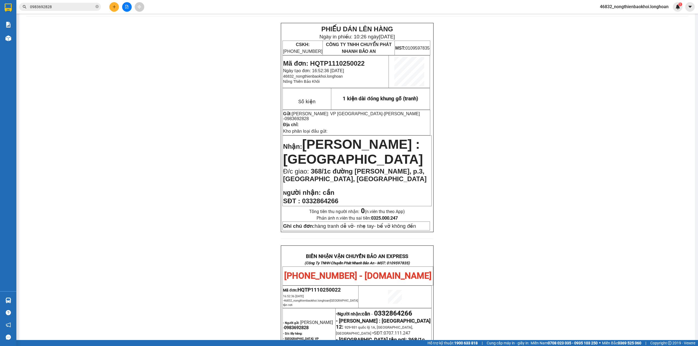
scroll to position [0, 0]
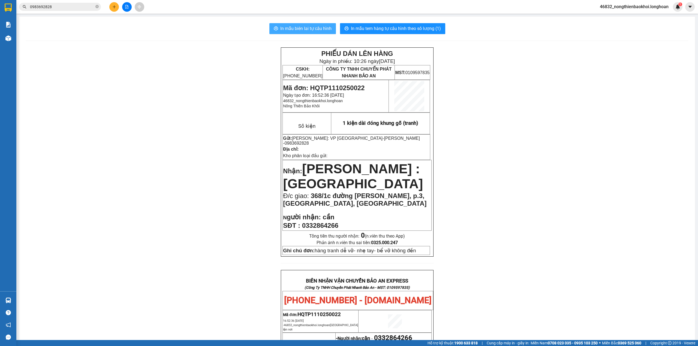
click at [320, 28] on span "In mẫu biên lai tự cấu hình" at bounding box center [305, 28] width 51 height 7
click at [377, 28] on span "In mẫu tem hàng tự cấu hình theo số lượng (1)" at bounding box center [396, 28] width 90 height 7
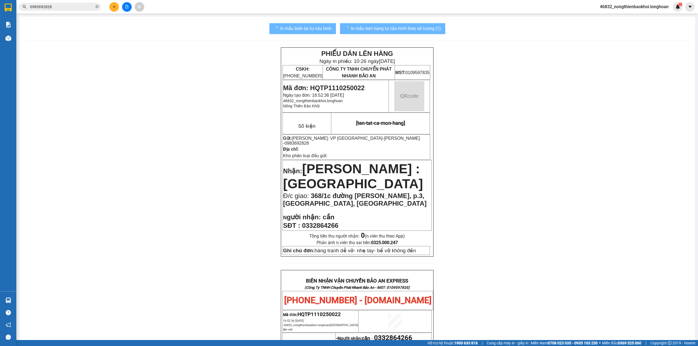
click at [193, 165] on div "PHIẾU DÁN LÊN HÀNG Ngày in phiếu: 10:26 ngày 14-10-2025 CSKH: 1900.06.88.33 CÔN…" at bounding box center [357, 313] width 662 height 532
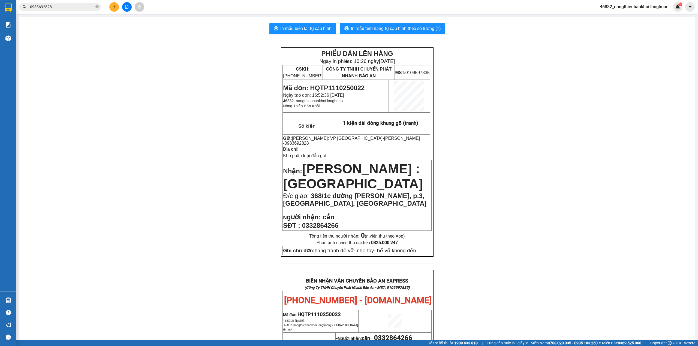
click at [210, 113] on div "PHIẾU DÁN LÊN HÀNG Ngày in phiếu: 10:26 ngày 14-10-2025 CSKH: 1900.06.88.33 CÔN…" at bounding box center [357, 313] width 662 height 532
click at [180, 137] on div "PHIẾU DÁN LÊN HÀNG Ngày in phiếu: 10:26 ngày 14-10-2025 CSKH: 1900.06.88.33 CÔN…" at bounding box center [357, 313] width 662 height 532
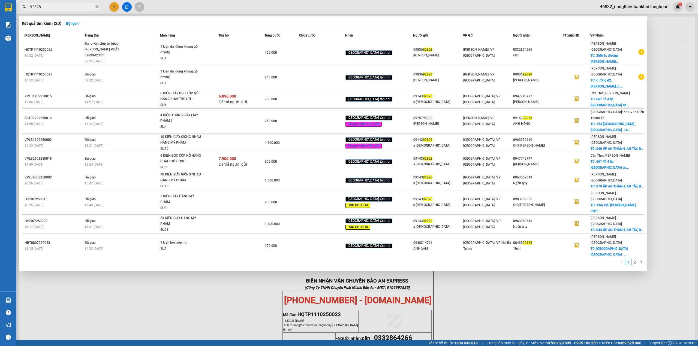
click at [68, 4] on input "92828" at bounding box center [62, 7] width 64 height 6
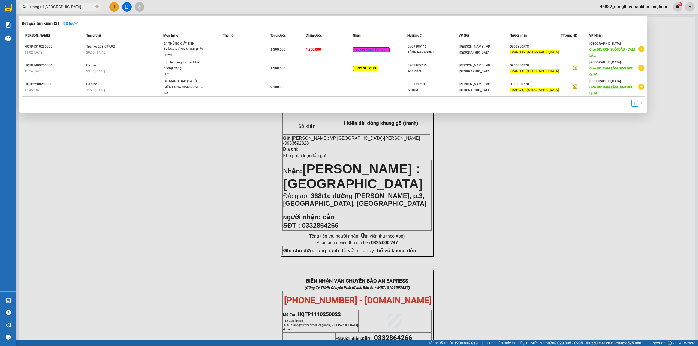
type input "trang trí [GEOGRAPHIC_DATA]"
click at [169, 208] on div at bounding box center [349, 173] width 698 height 346
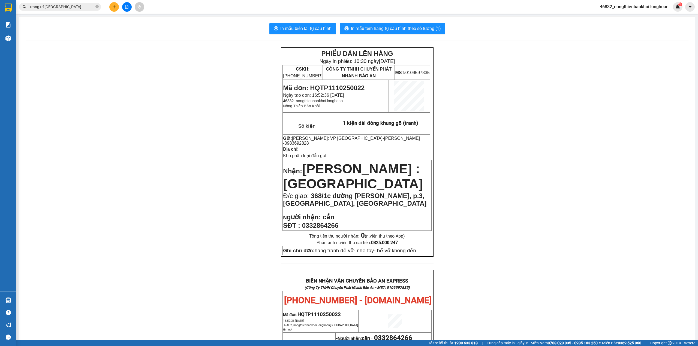
click at [234, 197] on div "PHIẾU DÁN LÊN HÀNG Ngày in phiếu: 10:30 [DATE] CSKH: [PHONE_NUMBER] CÔNG TY TNH…" at bounding box center [357, 313] width 662 height 532
click at [225, 154] on div "PHIẾU DÁN LÊN HÀNG Ngày in phiếu: 10:30 [DATE] CSKH: [PHONE_NUMBER] CÔNG TY TNH…" at bounding box center [357, 313] width 662 height 532
click at [224, 126] on div "PHIẾU DÁN LÊN HÀNG Ngày in phiếu: 10:30 [DATE] CSKH: [PHONE_NUMBER] CÔNG TY TNH…" at bounding box center [357, 313] width 662 height 532
click at [197, 110] on div "PHIẾU DÁN LÊN HÀNG Ngày in phiếu: 10:30 [DATE] CSKH: [PHONE_NUMBER] CÔNG TY TNH…" at bounding box center [357, 313] width 662 height 532
click at [210, 140] on div "PHIẾU DÁN LÊN HÀNG Ngày in phiếu: 10:30 [DATE] CSKH: [PHONE_NUMBER] CÔNG TY TNH…" at bounding box center [357, 313] width 662 height 532
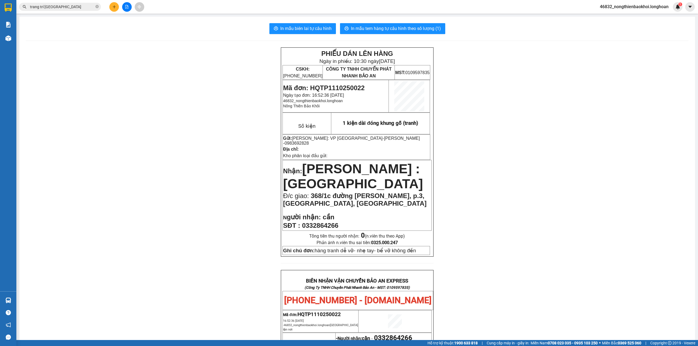
drag, startPoint x: 125, startPoint y: 109, endPoint x: 128, endPoint y: 107, distance: 3.8
click at [128, 107] on div "PHIẾU DÁN LÊN HÀNG Ngày in phiếu: 10:30 [DATE] CSKH: [PHONE_NUMBER] CÔNG TY TNH…" at bounding box center [357, 313] width 662 height 532
drag, startPoint x: 204, startPoint y: 247, endPoint x: 203, endPoint y: 273, distance: 26.5
click at [204, 247] on div "PHIẾU DÁN LÊN HÀNG Ngày in phiếu: 10:30 [DATE] CSKH: [PHONE_NUMBER] CÔNG TY TNH…" at bounding box center [357, 313] width 662 height 532
click at [179, 210] on div "PHIẾU DÁN LÊN HÀNG Ngày in phiếu: 10:30 [DATE] CSKH: [PHONE_NUMBER] CÔNG TY TNH…" at bounding box center [357, 313] width 662 height 532
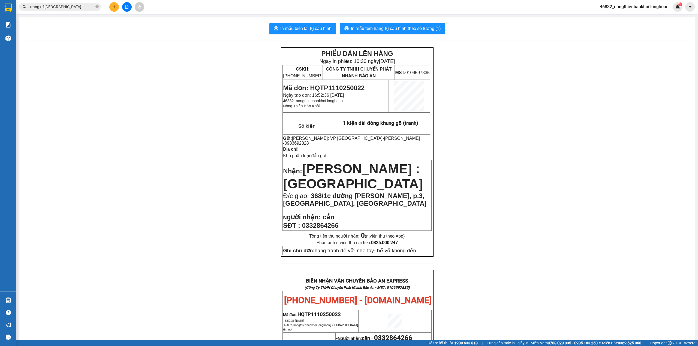
click at [186, 250] on div "PHIẾU DÁN LÊN HÀNG Ngày in phiếu: 10:30 [DATE] CSKH: [PHONE_NUMBER] CÔNG TY TNH…" at bounding box center [357, 313] width 662 height 532
click at [183, 83] on div "PHIẾU DÁN LÊN HÀNG Ngày in phiếu: 10:30 [DATE] CSKH: [PHONE_NUMBER] CÔNG TY TNH…" at bounding box center [357, 313] width 662 height 532
click at [181, 86] on div "PHIẾU DÁN LÊN HÀNG Ngày in phiếu: 10:30 [DATE] CSKH: [PHONE_NUMBER] CÔNG TY TNH…" at bounding box center [357, 313] width 662 height 532
click at [171, 100] on div "PHIẾU DÁN LÊN HÀNG Ngày in phiếu: 10:30 [DATE] CSKH: [PHONE_NUMBER] CÔNG TY TNH…" at bounding box center [357, 313] width 662 height 532
drag, startPoint x: 80, startPoint y: 171, endPoint x: 82, endPoint y: 153, distance: 18.5
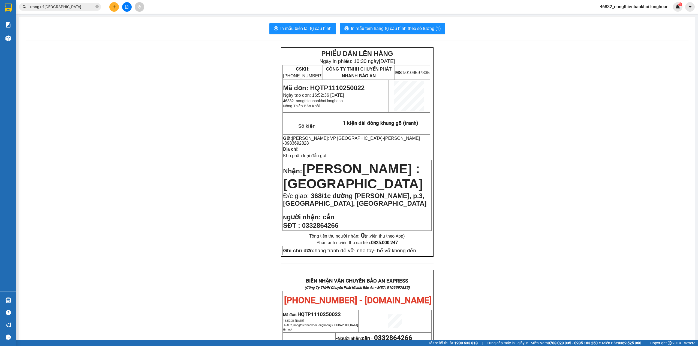
click at [78, 171] on div "PHIẾU DÁN LÊN HÀNG Ngày in phiếu: 10:30 [DATE] CSKH: [PHONE_NUMBER] CÔNG TY TNH…" at bounding box center [357, 313] width 662 height 532
click at [115, 10] on button at bounding box center [114, 7] width 10 height 10
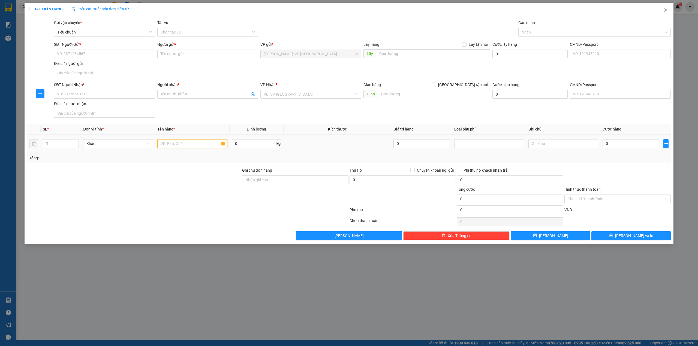
click at [169, 144] on input "text" at bounding box center [192, 143] width 70 height 9
type input "1 cuộn ống nhựa cam"
click at [190, 171] on div at bounding box center [134, 176] width 215 height 19
click at [95, 192] on div at bounding box center [134, 195] width 215 height 19
click at [213, 113] on div "SĐT Người Nhận * VD: 0377654321 Người nhận * Tên người nhận VP Nhận * VD: VP [G…" at bounding box center [362, 101] width 619 height 38
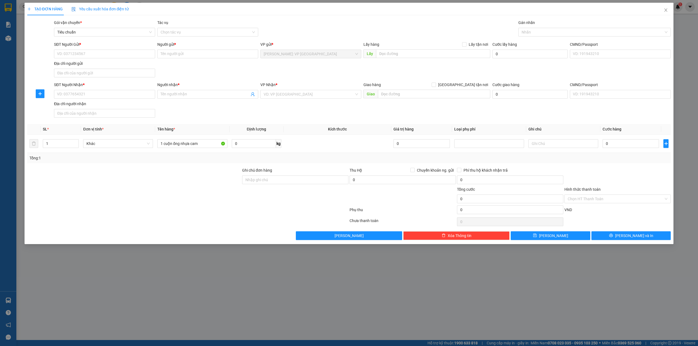
click at [231, 76] on div "SĐT Người Gửi * VD: 0371234567 Người gửi * Tên người gửi VP gửi * [GEOGRAPHIC_D…" at bounding box center [362, 60] width 619 height 38
click at [317, 94] on input "search" at bounding box center [308, 94] width 90 height 8
type input "khánh"
click at [280, 122] on div "[GEOGRAPHIC_DATA]" at bounding box center [313, 123] width 100 height 6
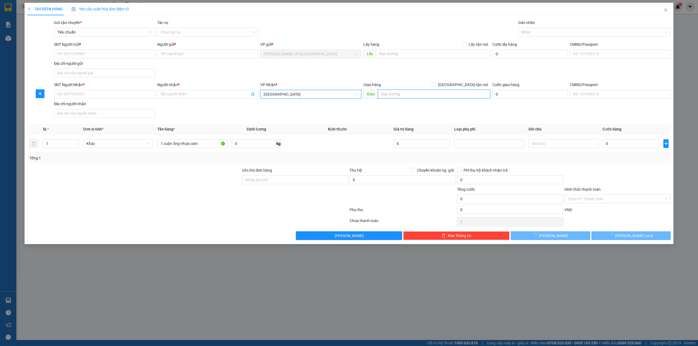
click at [390, 96] on input "text" at bounding box center [434, 94] width 112 height 9
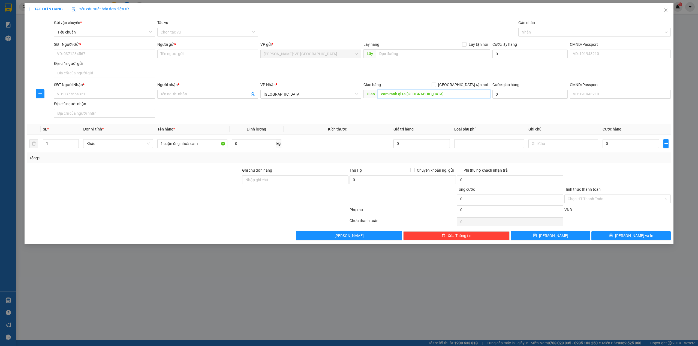
type input "cam ranh ql1a [GEOGRAPHIC_DATA]"
click at [281, 70] on div "SĐT Người Gửi * VD: 0371234567 Người gửi * Tên người gửi VP gửi * [GEOGRAPHIC_D…" at bounding box center [362, 60] width 619 height 38
drag, startPoint x: 90, startPoint y: 56, endPoint x: 189, endPoint y: 84, distance: 102.9
click at [90, 56] on input "SĐT Người Gửi *" at bounding box center [104, 54] width 101 height 9
click at [197, 72] on div "SĐT Người Gửi * VD: 0371234567 Người gửi * Tên người gửi VP gửi * [GEOGRAPHIC_D…" at bounding box center [362, 60] width 619 height 38
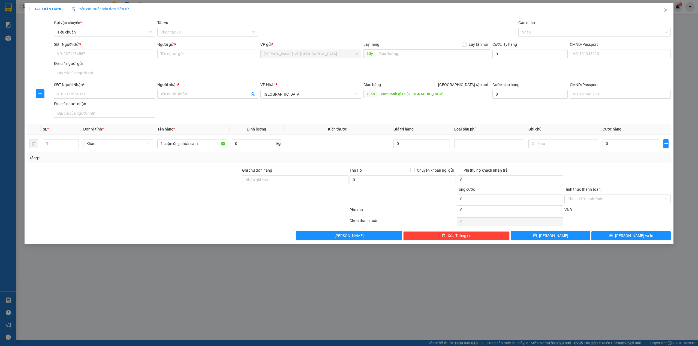
click at [186, 178] on div at bounding box center [134, 176] width 215 height 19
click at [183, 180] on div at bounding box center [134, 176] width 215 height 19
click at [626, 147] on input "0" at bounding box center [630, 143] width 56 height 9
type input "2"
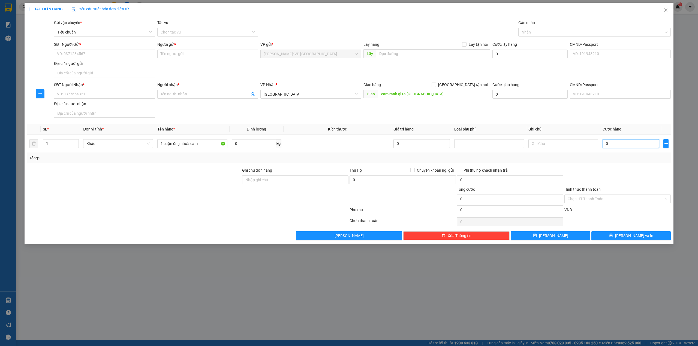
type input "2"
type input "27"
type input "270"
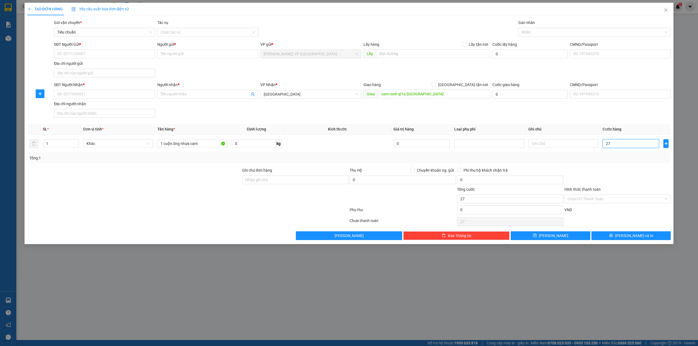
type input "270"
type input "2.700"
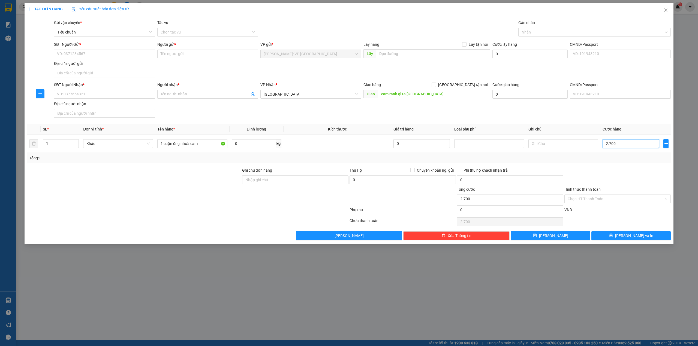
type input "27.000"
type input "270.000"
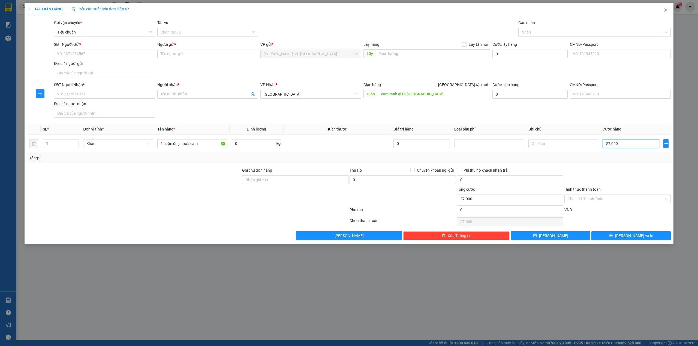
type input "270.000"
click at [174, 195] on div at bounding box center [134, 195] width 215 height 19
click at [175, 66] on div "SĐT Người Gửi * VD: 0371234567 Người gửi * Tên người gửi VP gửi * [GEOGRAPHIC_D…" at bounding box center [362, 60] width 619 height 38
click at [200, 72] on div "SĐT Người Gửi * VD: 0371234567 Người gửi * Tên người gửi VP gửi * [GEOGRAPHIC_D…" at bounding box center [362, 60] width 619 height 38
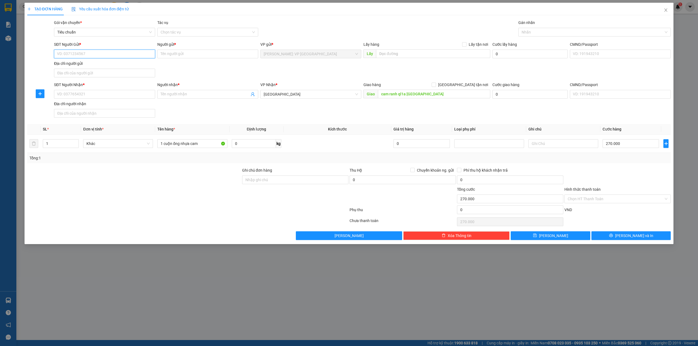
click at [80, 54] on input "SĐT Người Gửi *" at bounding box center [104, 54] width 101 height 9
type input "0909908267"
click at [198, 52] on input "Người gửi *" at bounding box center [207, 54] width 101 height 9
type input "[PERSON_NAME][GEOGRAPHIC_DATA] (02873022886)"
click at [322, 26] on div "Gói vận chuyển * Tiêu chuẩn Tác vụ Chọn tác vụ Gán nhãn Nhãn" at bounding box center [362, 29] width 619 height 19
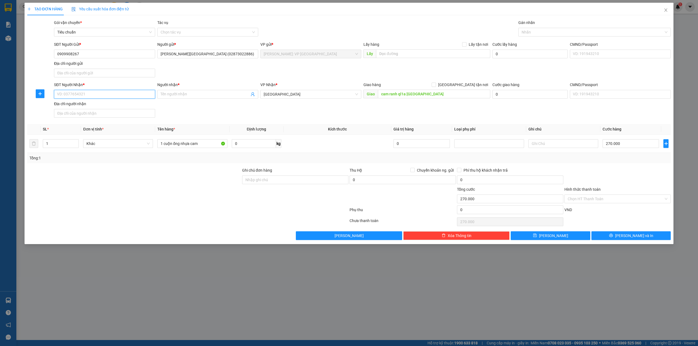
click at [125, 92] on input "SĐT Người Nhận *" at bounding box center [104, 94] width 101 height 9
click at [145, 183] on div at bounding box center [134, 176] width 215 height 19
click at [101, 96] on input "SĐT Người Nhận *" at bounding box center [104, 94] width 101 height 9
type input "0906350778"
click at [132, 108] on div "0906350778 - TRANG TRÍ [GEOGRAPHIC_DATA]" at bounding box center [104, 106] width 94 height 6
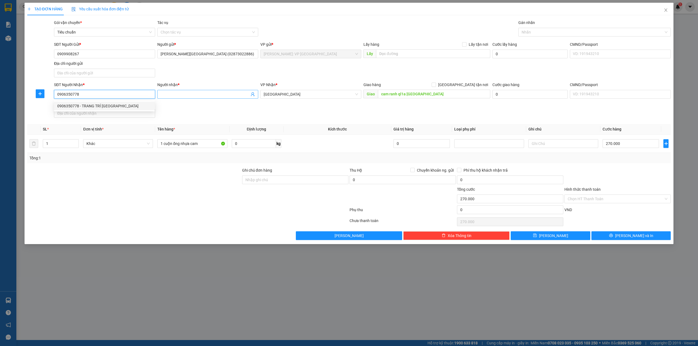
type input "TRANG TRÍ [GEOGRAPHIC_DATA]"
type input "KCN SUỐI DẦU - CAM LÂM QL1A - [GEOGRAPHIC_DATA]"
type input "0906350778"
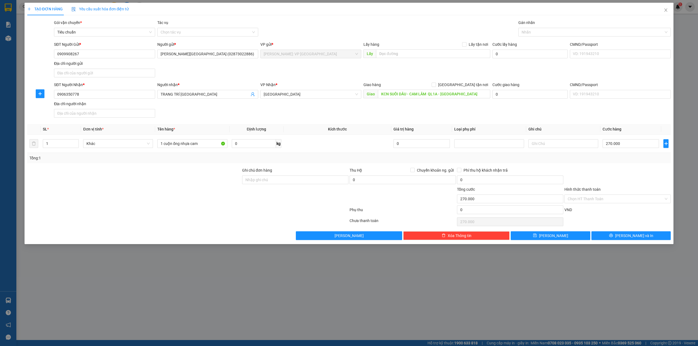
drag, startPoint x: 350, startPoint y: 109, endPoint x: 351, endPoint y: 113, distance: 3.5
click at [350, 111] on div "SĐT Người Nhận * 0906350778 0906350778 Người nhận * TRANG TRÍ [GEOGRAPHIC_DATA]…" at bounding box center [362, 101] width 619 height 38
click at [374, 72] on div "SĐT Người Gửi * 0909908267 Người gửi * lê thị [GEOGRAPHIC_DATA] (02873022886) V…" at bounding box center [362, 60] width 619 height 38
click at [332, 110] on div "SĐT Người Nhận * 0906350778 Người nhận * TRANG TRÍ [GEOGRAPHIC_DATA] VP Nhận * …" at bounding box center [362, 101] width 619 height 38
click at [230, 118] on div "SĐT Người Nhận * 0906350778 Người nhận * TRANG TRÍ [GEOGRAPHIC_DATA] VP Nhận * …" at bounding box center [362, 101] width 619 height 38
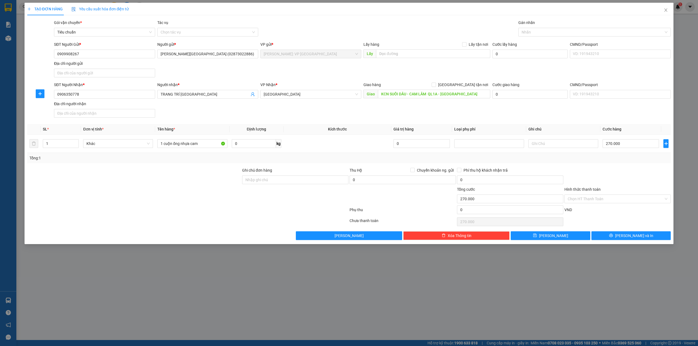
click at [180, 197] on div at bounding box center [134, 195] width 215 height 19
click at [234, 114] on div "SĐT Người Nhận * 0906350778 Người nhận * TRANG TRÍ SÀI GÒN VP Nhận * Khánh Hòa …" at bounding box center [362, 101] width 619 height 38
drag, startPoint x: 402, startPoint y: 12, endPoint x: 424, endPoint y: 23, distance: 24.6
click at [402, 13] on div "TẠO ĐƠN HÀNG Yêu cầu xuất hóa đơn điện tử" at bounding box center [348, 9] width 643 height 13
click at [268, 115] on div "SĐT Người Nhận * 0906350778 Người nhận * TRANG TRÍ SÀI GÒN VP Nhận * Khánh Hòa …" at bounding box center [362, 101] width 619 height 38
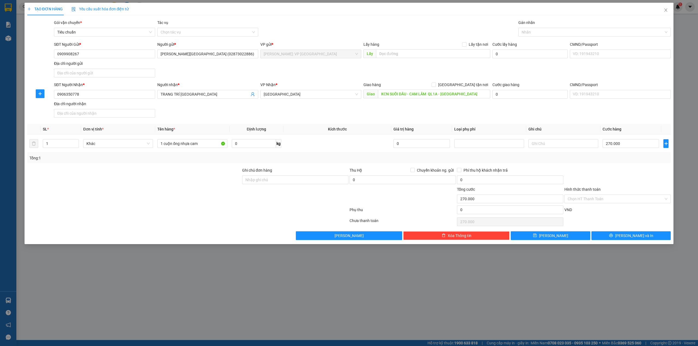
drag, startPoint x: 168, startPoint y: 206, endPoint x: 168, endPoint y: 213, distance: 6.5
click at [168, 212] on form "Ghi chú đơn hàng Thu Hộ Chuyển khoản ng. gửi 0 Phí thu hộ khách nhận trả 0 Tổng…" at bounding box center [348, 191] width 643 height 49
click at [183, 186] on div at bounding box center [134, 176] width 215 height 19
click at [347, 119] on div "SĐT Người Nhận * 0906350778 Người nhận * TRANG TRÍ SÀI GÒN VP Nhận * Khánh Hòa …" at bounding box center [362, 101] width 619 height 38
drag, startPoint x: 311, startPoint y: 113, endPoint x: 293, endPoint y: 126, distance: 22.2
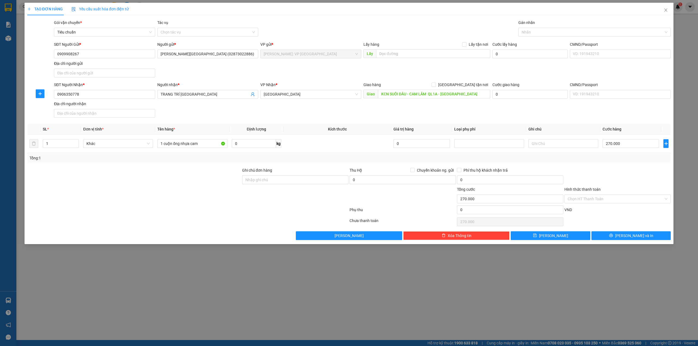
click at [311, 116] on div "SĐT Người Nhận * 0906350778 Người nhận * TRANG TRÍ SÀI GÒN VP Nhận * Khánh Hòa …" at bounding box center [362, 101] width 619 height 38
click at [191, 192] on div at bounding box center [134, 195] width 215 height 19
click at [384, 18] on div "TẠO ĐƠN HÀNG Yêu cầu xuất hóa đơn điện tử Transit Pickup Surcharge Ids Transit …" at bounding box center [348, 121] width 643 height 237
click at [215, 202] on div at bounding box center [134, 195] width 215 height 19
click at [632, 238] on span "Lưu và In" at bounding box center [634, 236] width 38 height 6
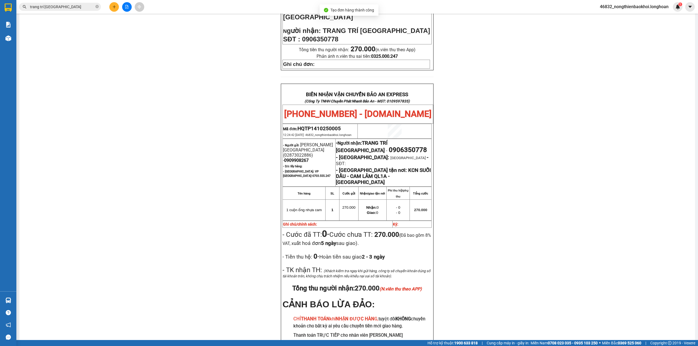
scroll to position [218, 0]
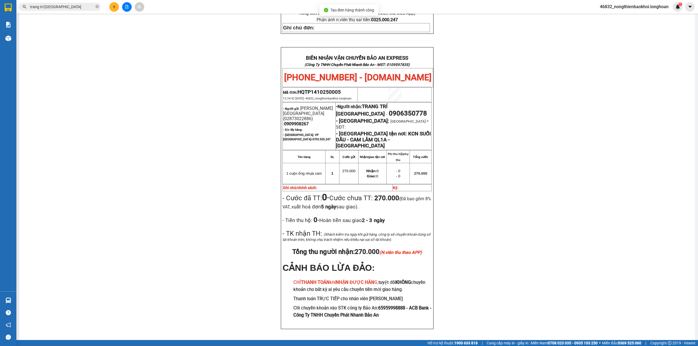
click at [353, 122] on span "- Khánh Hòa:" at bounding box center [362, 121] width 53 height 6
click at [389, 117] on span "0906350778" at bounding box center [408, 114] width 38 height 8
copy span "0906350778"
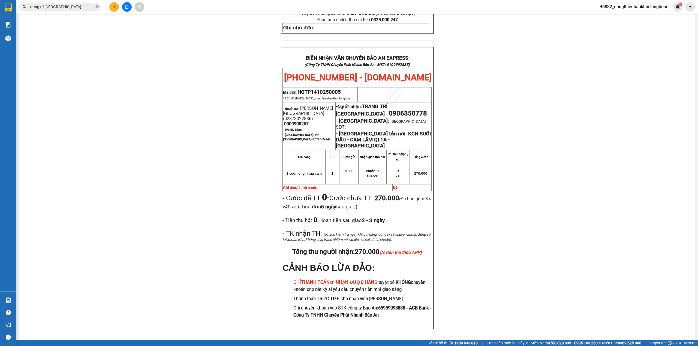
drag, startPoint x: 207, startPoint y: 164, endPoint x: 207, endPoint y: 170, distance: 6.0
click at [207, 168] on div "PHIẾU DÁN LÊN HÀNG Ngày in phiếu: 12:24 ngày 14-10-2025 CSKH: 1900.06.88.33 CÔN…" at bounding box center [357, 85] width 662 height 513
click at [206, 226] on div "PHIẾU DÁN LÊN HÀNG Ngày in phiếu: 12:24 ngày 14-10-2025 CSKH: 1900.06.88.33 CÔN…" at bounding box center [357, 85] width 662 height 513
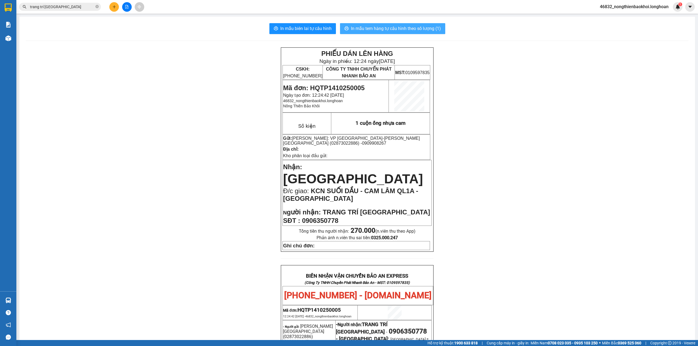
click at [353, 31] on span "In mẫu tem hàng tự cấu hình theo số lượng (1)" at bounding box center [396, 28] width 90 height 7
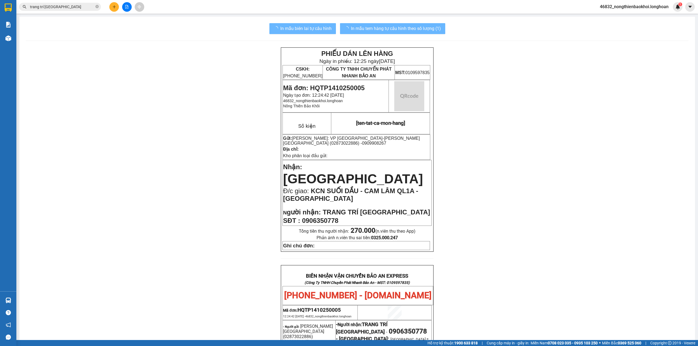
drag, startPoint x: 166, startPoint y: 183, endPoint x: 173, endPoint y: 179, distance: 8.8
click at [168, 183] on div "PHIẾU DÁN LÊN HÀNG Ngày in phiếu: 12:25 ngày 14-10-2025 CSKH: 1900.06.88.33 CÔN…" at bounding box center [357, 303] width 662 height 513
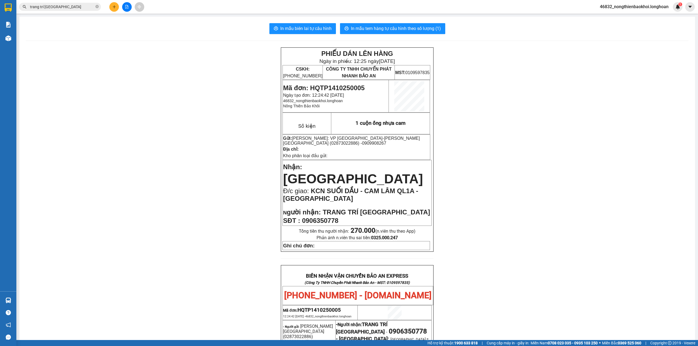
drag, startPoint x: 187, startPoint y: 252, endPoint x: 189, endPoint y: 256, distance: 3.9
click at [187, 257] on div "PHIẾU DÁN LÊN HÀNG Ngày in phiếu: 12:25 ngày 14-10-2025 CSKH: 1900.06.88.33 CÔN…" at bounding box center [357, 303] width 662 height 513
click at [165, 219] on div "PHIẾU DÁN LÊN HÀNG Ngày in phiếu: 12:25 ngày 14-10-2025 CSKH: 1900.06.88.33 CÔN…" at bounding box center [357, 303] width 662 height 513
click at [163, 216] on div "PHIẾU DÁN LÊN HÀNG Ngày in phiếu: 12:25 ngày 14-10-2025 CSKH: 1900.06.88.33 CÔN…" at bounding box center [357, 303] width 662 height 513
click at [129, 117] on div "PHIẾU DÁN LÊN HÀNG Ngày in phiếu: 12:25 ngày 14-10-2025 CSKH: 1900.06.88.33 CÔN…" at bounding box center [357, 303] width 662 height 513
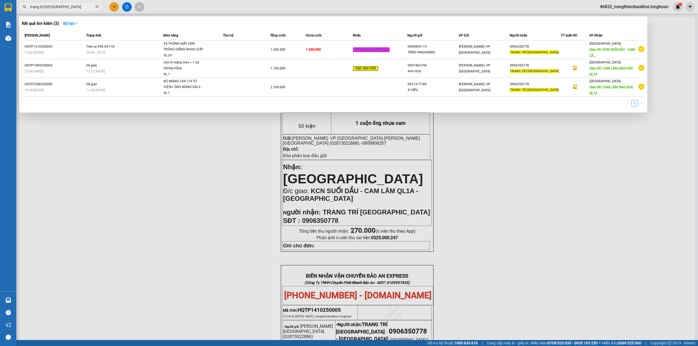
click at [69, 7] on input "trang trí sài gòn" at bounding box center [62, 7] width 64 height 6
click at [69, 4] on input "trang trí sài gòn" at bounding box center [62, 7] width 64 height 6
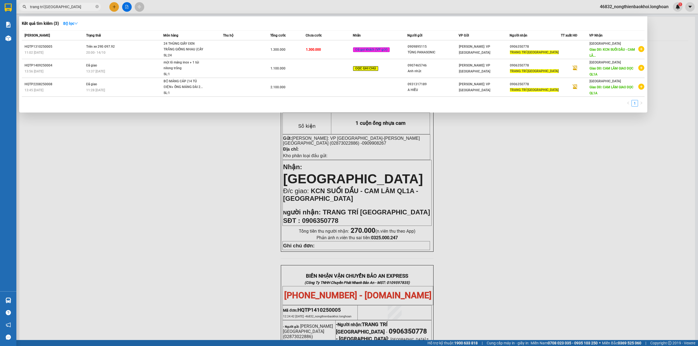
click at [69, 4] on input "trang trí sài gòn" at bounding box center [62, 7] width 64 height 6
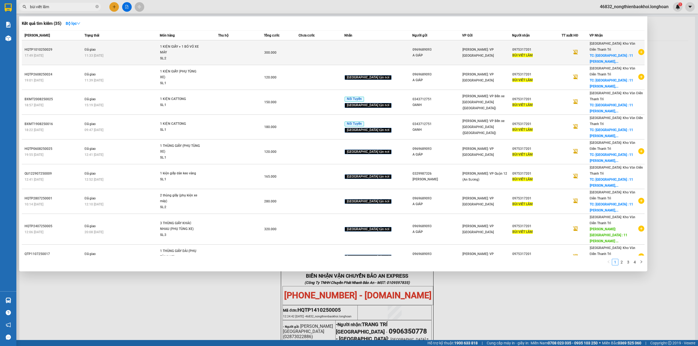
type input "bùi viết lãm"
click at [218, 53] on span "1 KIỆN GIẤY + 1 BÓ VỎ XE MÁY SL: 2" at bounding box center [189, 53] width 58 height 18
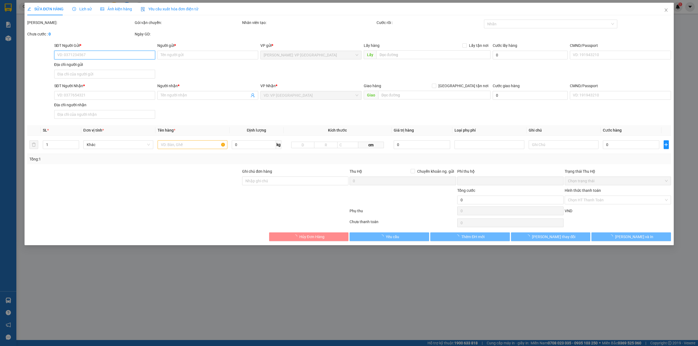
type input "0969689093"
type input "A GIÁP"
type input "0975317201"
type input "BÙI VIẾT LÃM"
checkbox input "true"
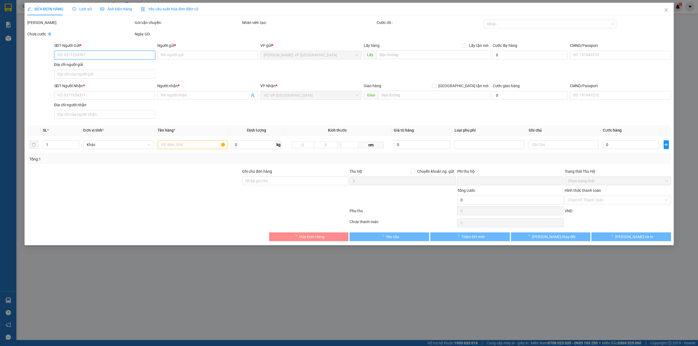
type input "HÀ NAM : 11 LÊ THÁNH TÔNG, QUANG TRUNG, PHỦ LÝ, HÀ NAM"
type input "0"
type input "300.000"
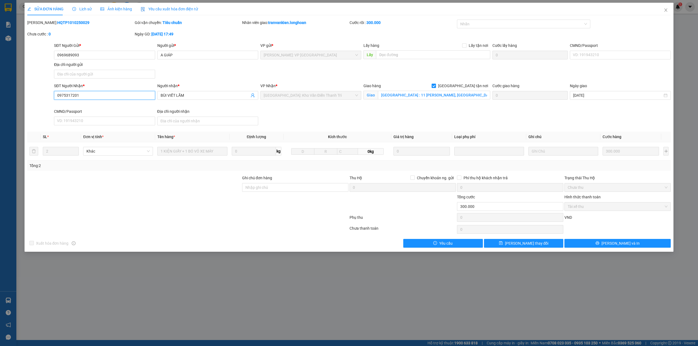
click at [86, 96] on input "0975317201" at bounding box center [104, 95] width 101 height 9
click at [666, 12] on icon "close" at bounding box center [665, 10] width 4 height 4
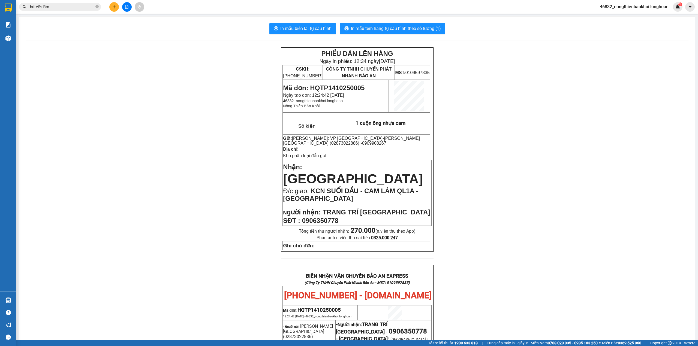
click at [115, 7] on icon "plus" at bounding box center [114, 7] width 4 height 4
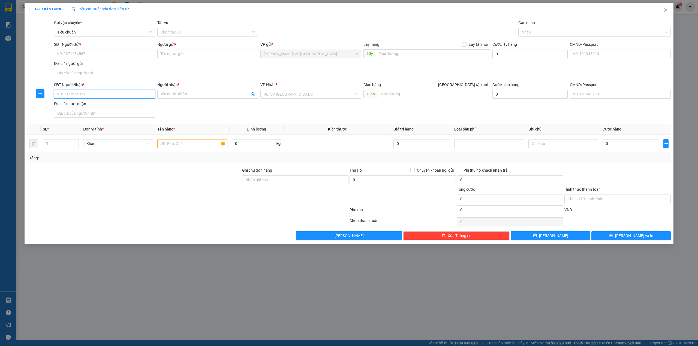
click at [89, 95] on input "SĐT Người Nhận *" at bounding box center [104, 94] width 101 height 9
paste input "0975317201"
type input "0975317201"
click at [93, 102] on div "0975317201 - BÙI VIẾT LÃM" at bounding box center [104, 106] width 101 height 9
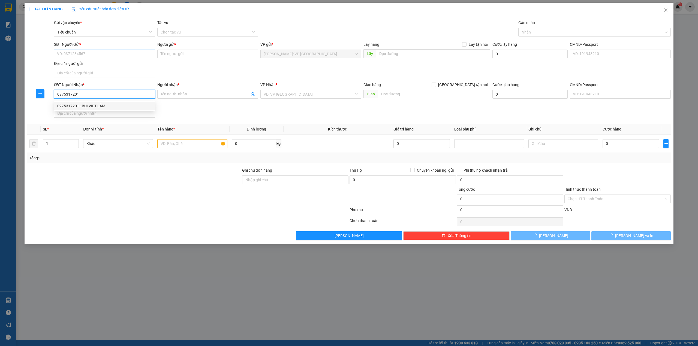
type input "BÙI VIẾT LÃM"
checkbox input "true"
type input "HÀ NAM : 11 LÊ THÁNH TÔNG, QUANG TRUNG, PHỦ LÝ, HÀ NAM"
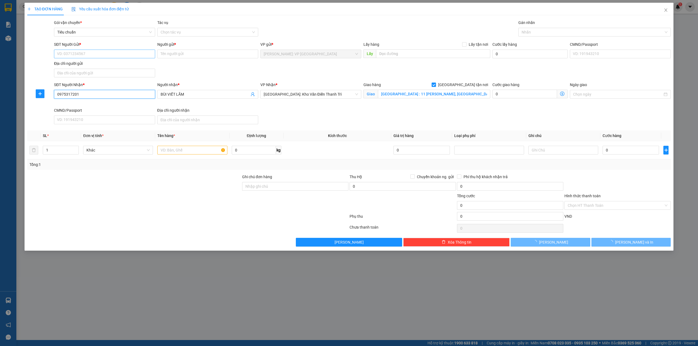
type input "0975317201"
click at [106, 55] on input "SĐT Người Gửi *" at bounding box center [104, 54] width 101 height 9
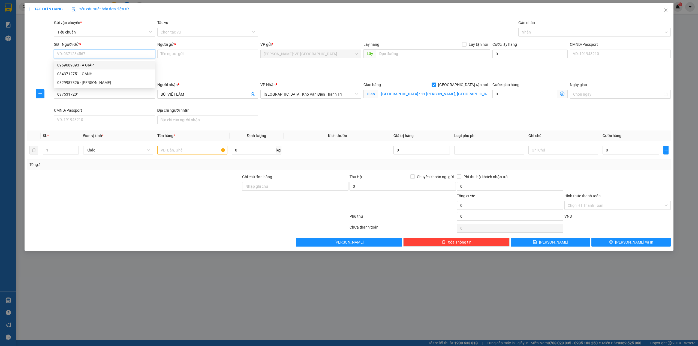
click at [101, 62] on div "0969689093 - A GIÁP" at bounding box center [104, 65] width 94 height 6
type input "0969689093"
type input "A GIÁP"
click at [192, 71] on div "SĐT Người Gửi * 0969689093 0969689093 Người gửi * A GIÁP VP gửi * Hồ Chí Minh: …" at bounding box center [362, 60] width 619 height 38
click at [365, 120] on div "SĐT Người Nhận * 0975317201 Người nhận * BÙI VIẾT LÃM VP Nhận * Hà Nội: Kho Văn…" at bounding box center [362, 104] width 619 height 45
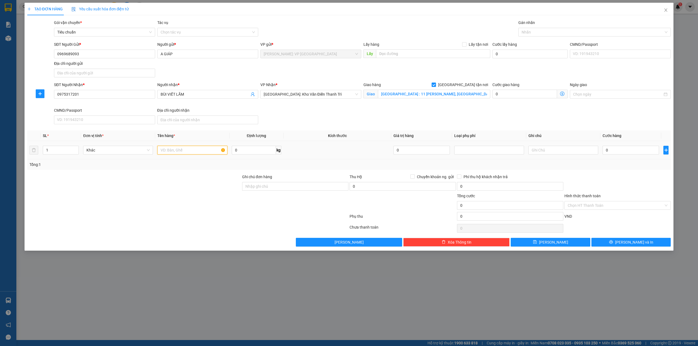
click at [182, 150] on input "text" at bounding box center [192, 150] width 70 height 9
type input "1 thùng giấy"
drag, startPoint x: 182, startPoint y: 179, endPoint x: 537, endPoint y: 156, distance: 355.8
click at [182, 180] on div at bounding box center [134, 183] width 215 height 19
click at [551, 135] on th "Ghi chú" at bounding box center [563, 136] width 74 height 11
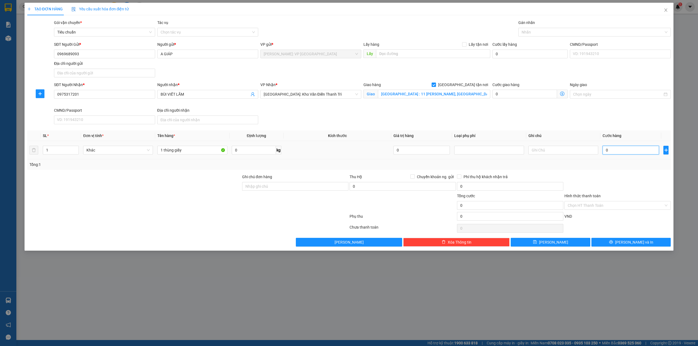
click at [611, 151] on input "0" at bounding box center [630, 150] width 56 height 9
type input "1"
type input "13"
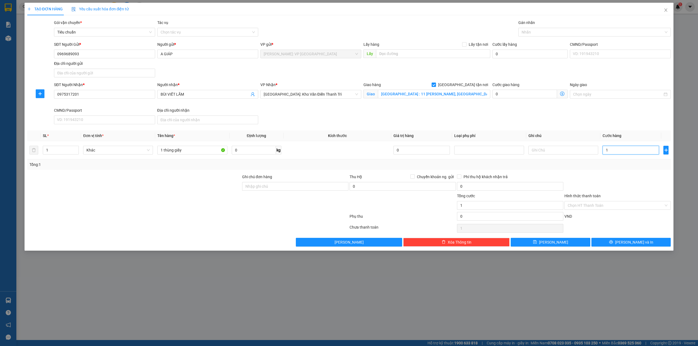
type input "13"
type input "130"
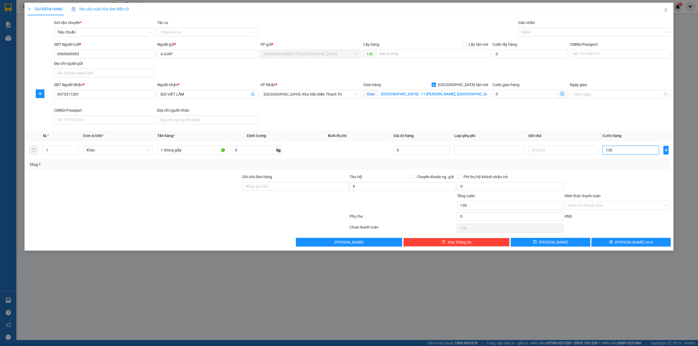
type input "1.300"
type input "13.000"
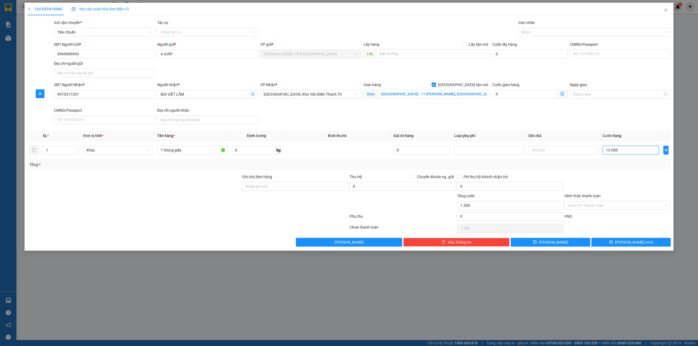
type input "13.000"
type input "130.000"
click at [527, 31] on div at bounding box center [591, 32] width 144 height 7
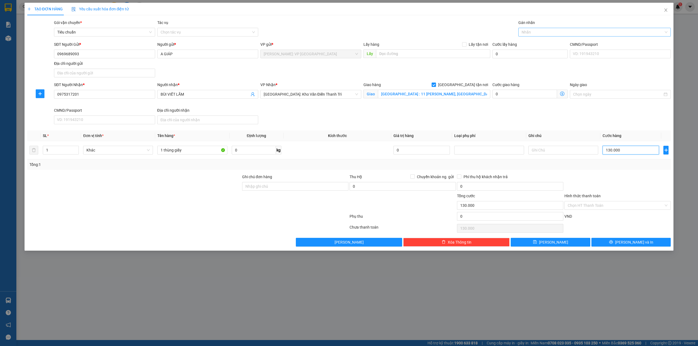
type input "130.000"
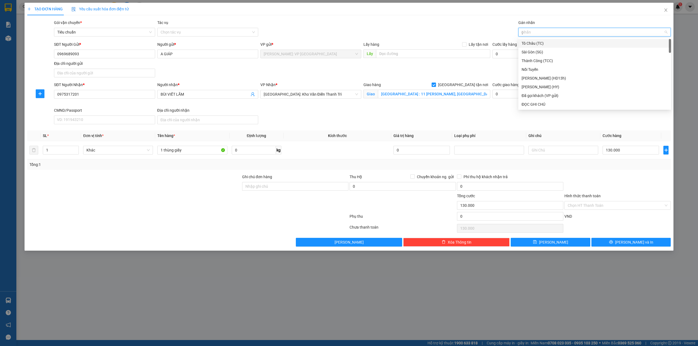
type input "gi"
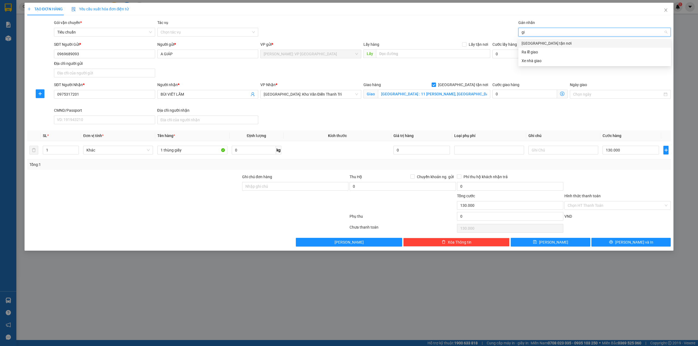
click at [532, 44] on div "[GEOGRAPHIC_DATA] tận nơi" at bounding box center [594, 43] width 146 height 6
click at [446, 19] on div "TẠO ĐƠN HÀNG Yêu cầu xuất hóa đơn điện tử Transit Pickup Surcharge Ids Transit …" at bounding box center [348, 125] width 643 height 244
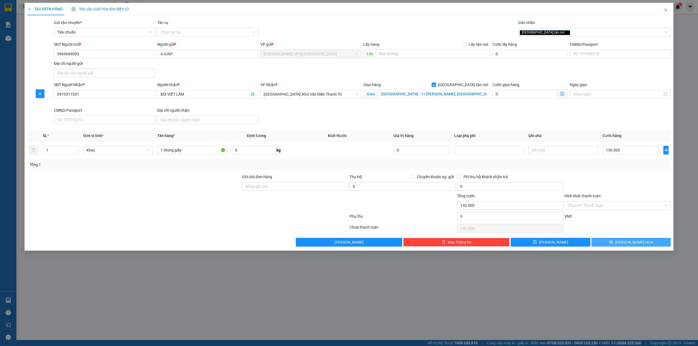
click at [607, 247] on button "Lưu và In" at bounding box center [631, 242] width 80 height 9
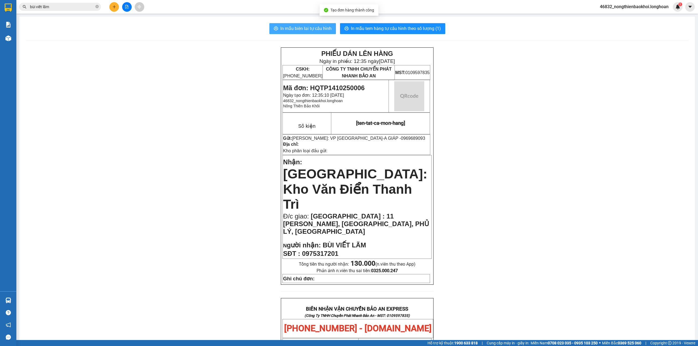
click at [289, 31] on span "In mẫu biên lai tự cấu hình" at bounding box center [305, 28] width 51 height 7
click at [176, 168] on div "PHIẾU DÁN LÊN HÀNG Ngày in phiếu: 12:35 ngày 14-10-2025 CSKH: 1900.06.88.33 CÔN…" at bounding box center [357, 330] width 662 height 567
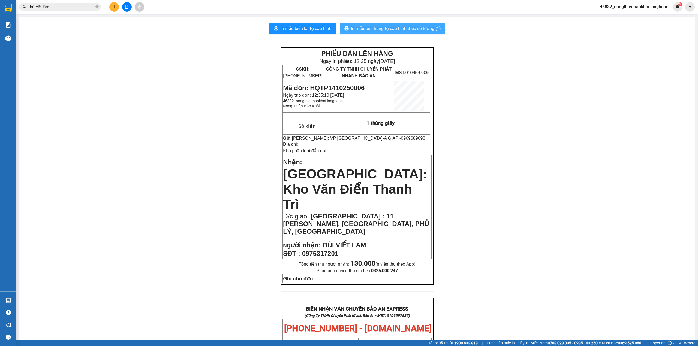
click at [367, 28] on span "In mẫu tem hàng tự cấu hình theo số lượng (1)" at bounding box center [396, 28] width 90 height 7
click at [187, 172] on div "PHIẾU DÁN LÊN HÀNG Ngày in phiếu: 12:35 ngày 14-10-2025 CSKH: 1900.06.88.33 CÔN…" at bounding box center [357, 330] width 662 height 567
click at [187, 171] on div "PHIẾU DÁN LÊN HÀNG Ngày in phiếu: 12:35 ngày 14-10-2025 CSKH: 1900.06.88.33 CÔN…" at bounding box center [357, 330] width 662 height 567
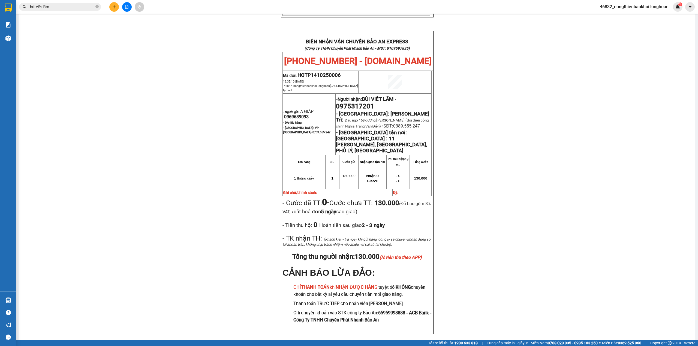
click at [178, 232] on div "PHIẾU DÁN LÊN HÀNG Ngày in phiếu: 12:35 ngày 14-10-2025 CSKH: 1900.06.88.33 CÔN…" at bounding box center [357, 63] width 662 height 567
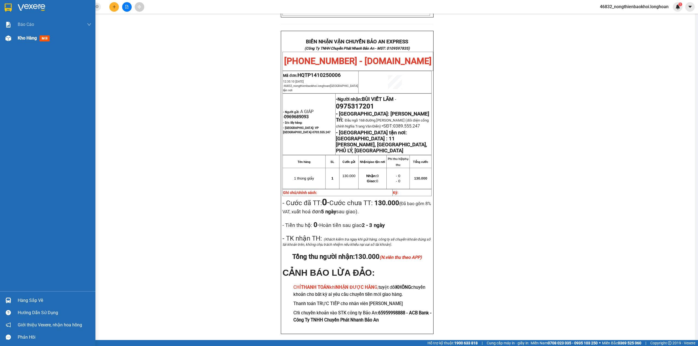
click at [10, 40] on img at bounding box center [8, 38] width 6 height 6
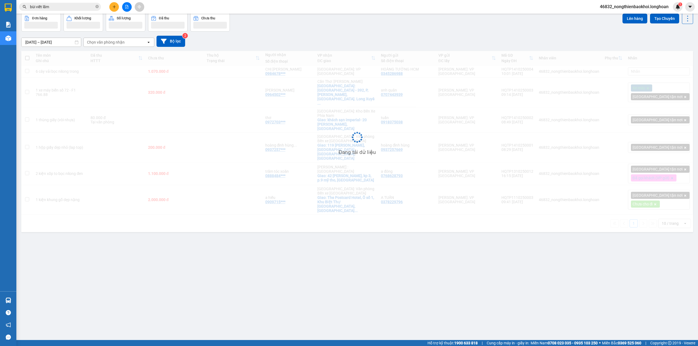
scroll to position [25, 0]
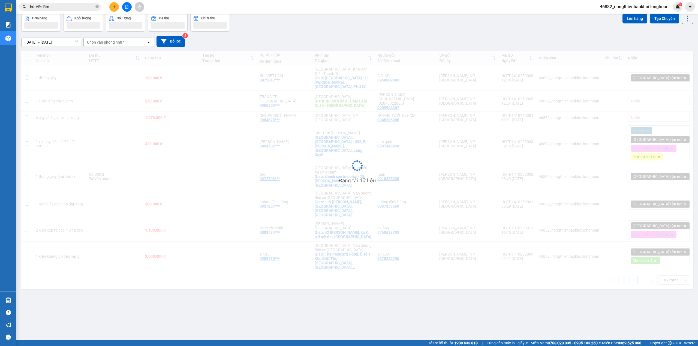
click at [354, 35] on div "15/09/2025 – 14/10/2025 Press the down arrow key to interact with the calendar …" at bounding box center [356, 41] width 671 height 19
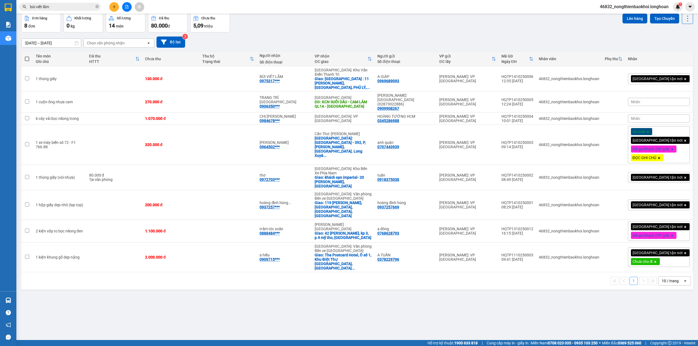
click at [350, 33] on div "15/09/2025 – 14/10/2025 Press the down arrow key to interact with the calendar …" at bounding box center [356, 41] width 671 height 19
click at [667, 101] on div at bounding box center [662, 102] width 60 height 12
drag, startPoint x: 667, startPoint y: 101, endPoint x: 658, endPoint y: 113, distance: 15.4
click at [659, 112] on tbody "1 thùng giấy 130.000 đ BÙI VIẾT LÃM 0975317*** Hà Nội: Kho Văn Điển Thanh Trì G…" at bounding box center [356, 169] width 671 height 206
click at [663, 98] on div "Nhãn" at bounding box center [658, 102] width 62 height 8
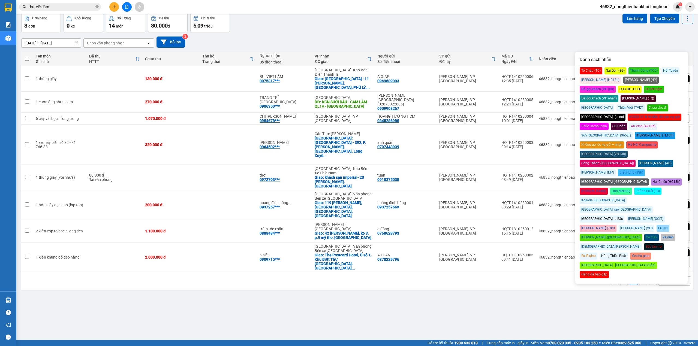
click at [615, 86] on div "Đã gọi khách (VP gửi)" at bounding box center [597, 89] width 36 height 7
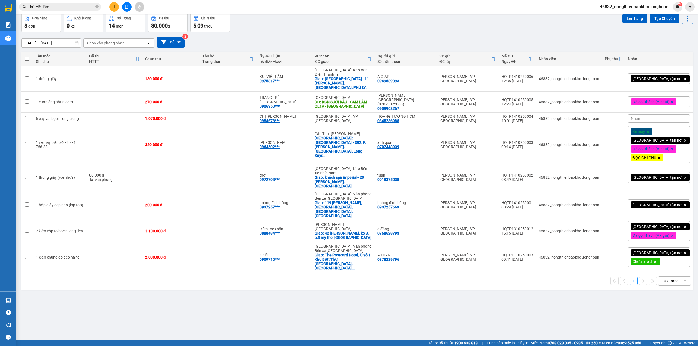
click at [535, 26] on div "Đơn hàng 8 đơn Khối lượng 0 kg Số lượng 14 món Đã thu 80.000 đ Chưa thu 5,09 tr…" at bounding box center [356, 23] width 671 height 20
click at [508, 45] on div "15/09/2025 – 14/10/2025 Press the down arrow key to interact with the calendar …" at bounding box center [356, 42] width 671 height 11
click at [503, 37] on div "15/09/2025 – 14/10/2025 Press the down arrow key to interact with the calendar …" at bounding box center [356, 42] width 671 height 11
click at [499, 310] on div "ver 1.8.146 Kho gửi Trên xe Kho nhận Kho công nợ Hàng đã giao Đơn hàng 8 đơn Kh…" at bounding box center [357, 164] width 676 height 346
click at [215, 306] on div "ver 1.8.146 Kho gửi Trên xe Kho nhận Kho công nợ Hàng đã giao Đơn hàng 8 đơn Kh…" at bounding box center [357, 164] width 676 height 346
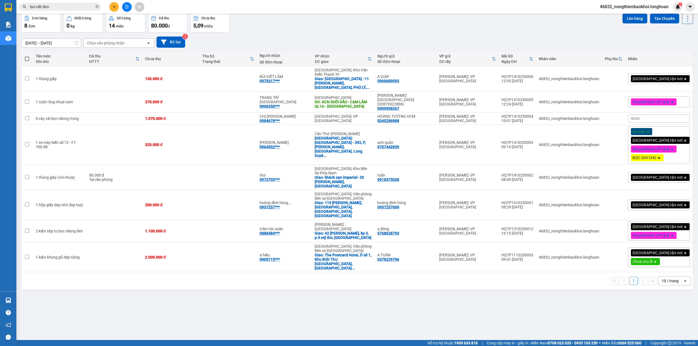
click at [193, 287] on div "ver 1.8.146 Kho gửi Trên xe Kho nhận Kho công nợ Hàng đã giao Đơn hàng 8 đơn Kh…" at bounding box center [357, 164] width 676 height 346
click at [116, 7] on button at bounding box center [114, 7] width 10 height 10
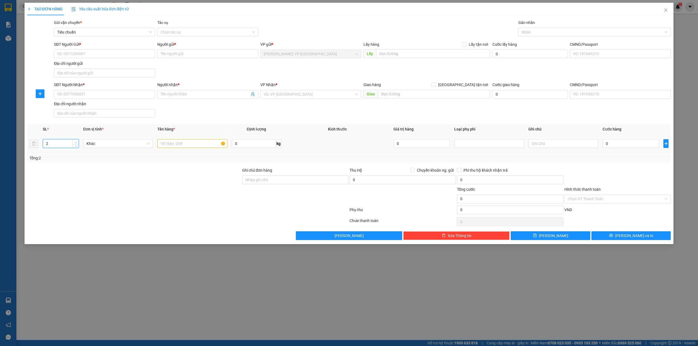
click at [75, 143] on icon "up" at bounding box center [76, 142] width 2 height 2
type input "3"
click at [75, 143] on icon "up" at bounding box center [76, 142] width 2 height 2
click at [173, 148] on input "text" at bounding box center [192, 143] width 70 height 9
click at [170, 171] on div at bounding box center [134, 176] width 215 height 19
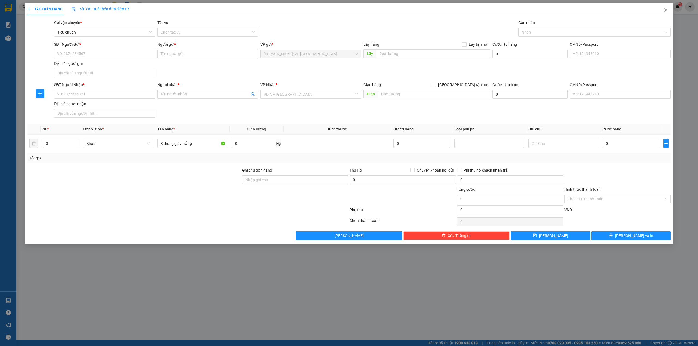
click at [172, 175] on div at bounding box center [134, 176] width 215 height 19
click at [179, 186] on div at bounding box center [134, 176] width 215 height 19
click at [208, 118] on div "SĐT Người Nhận * VD: 0377654321 Người nhận * Tên người nhận VP Nhận * VD: VP Sà…" at bounding box center [362, 101] width 619 height 38
click at [182, 201] on div at bounding box center [134, 195] width 215 height 19
click at [163, 142] on input "3 thùng giấy trắng" at bounding box center [192, 143] width 70 height 9
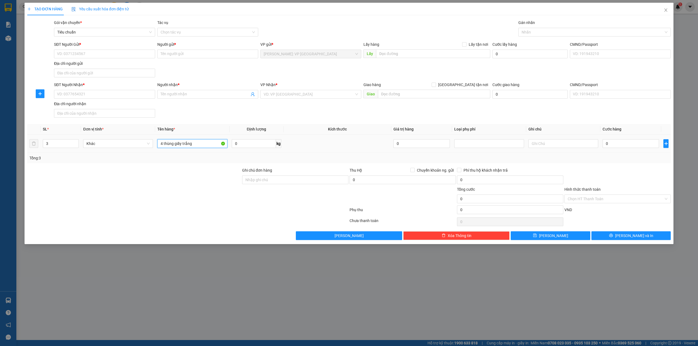
click at [201, 141] on input "4 thùng giấy trắng" at bounding box center [192, 143] width 70 height 9
click at [217, 144] on input "4 thùng giấy trắng + 1 thùng sơn nhỏ bọc ni;ong" at bounding box center [192, 143] width 70 height 9
type input "4 thùng giấy trắng + 1 thùng sơn nhỏ bọc nilong trong"
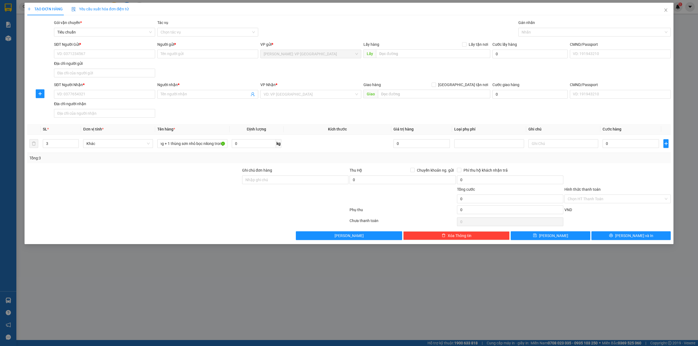
click at [204, 170] on div at bounding box center [134, 176] width 215 height 19
click at [183, 75] on div "SĐT Người Gửi * VD: 0371234567 Người gửi * Tên người gửi VP gửi * Hồ Chí Minh: …" at bounding box center [362, 60] width 619 height 38
click at [94, 96] on input "SĐT Người Nhận *" at bounding box center [104, 94] width 101 height 9
click at [76, 142] on icon "up" at bounding box center [76, 142] width 2 height 2
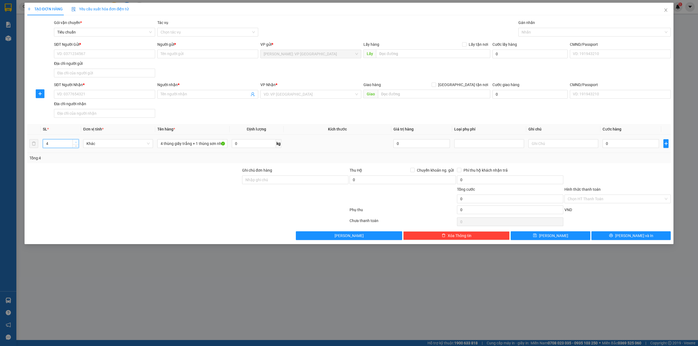
type input "5"
click at [76, 142] on icon "up" at bounding box center [76, 142] width 2 height 2
click at [81, 176] on div at bounding box center [134, 176] width 215 height 19
click at [193, 66] on div "SĐT Người Gửi * VD: 0371234567 Người gửi * Tên người gửi VP gửi * Hồ Chí Minh: …" at bounding box center [362, 60] width 619 height 38
click at [107, 53] on input "SĐT Người Gửi *" at bounding box center [104, 54] width 101 height 9
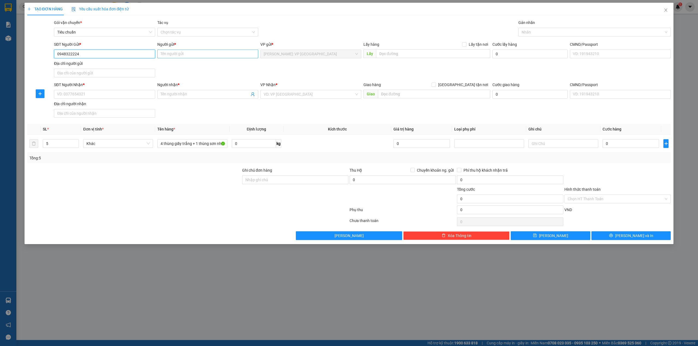
type input "0948322224"
click at [188, 57] on input "Người gửi *" at bounding box center [207, 54] width 101 height 9
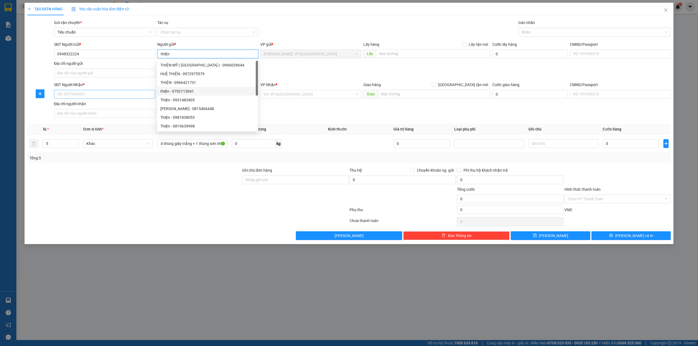
type input "thiện"
click at [99, 99] on input "SĐT Người Nhận *" at bounding box center [104, 94] width 101 height 9
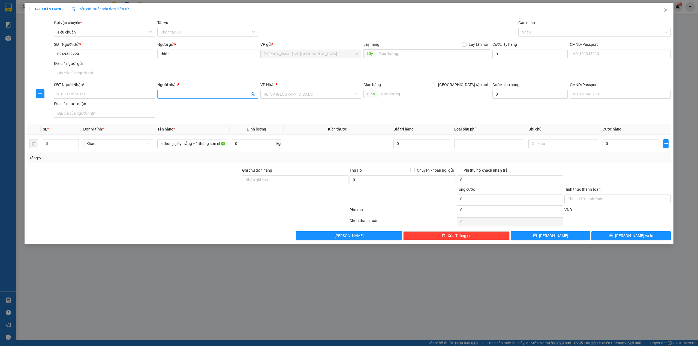
click at [174, 94] on input "Người nhận *" at bounding box center [204, 94] width 89 height 6
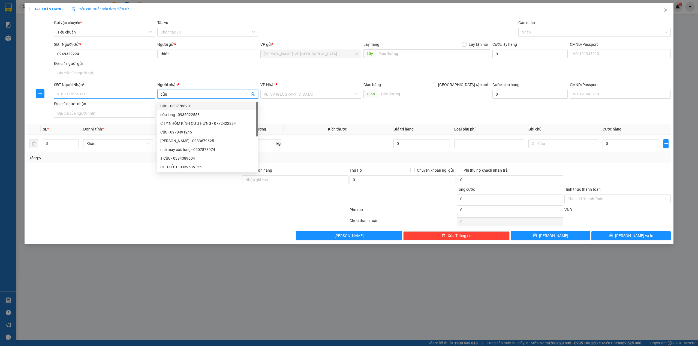
type input "cửu"
click at [103, 98] on input "SĐT Người Nhận *" at bounding box center [104, 94] width 101 height 9
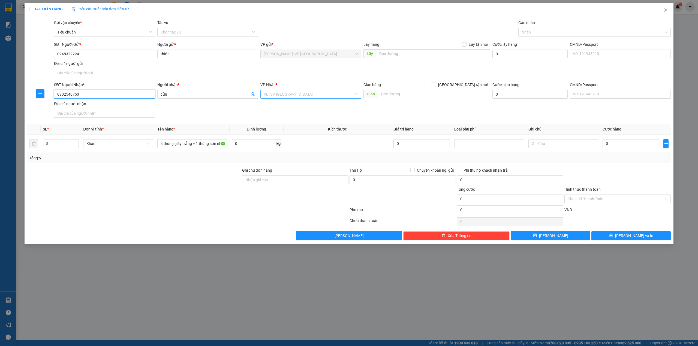
type input "0902540753"
click at [296, 94] on input "search" at bounding box center [308, 94] width 90 height 8
type input "kie"
drag, startPoint x: 297, startPoint y: 107, endPoint x: 367, endPoint y: 90, distance: 72.4
click at [298, 106] on div "Cần Thơ: [PERSON_NAME]" at bounding box center [310, 106] width 94 height 6
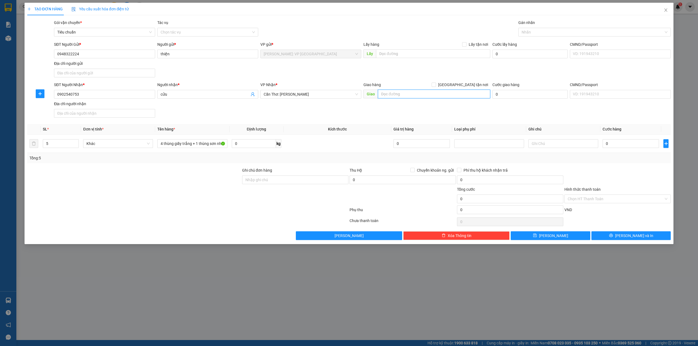
drag, startPoint x: 387, startPoint y: 94, endPoint x: 298, endPoint y: 74, distance: 91.5
click at [387, 93] on input "text" at bounding box center [434, 94] width 112 height 9
click at [464, 93] on input "th 2-78 thượng hải, khu grand world bãi dài, gành đầu, phú quốc" at bounding box center [434, 94] width 112 height 9
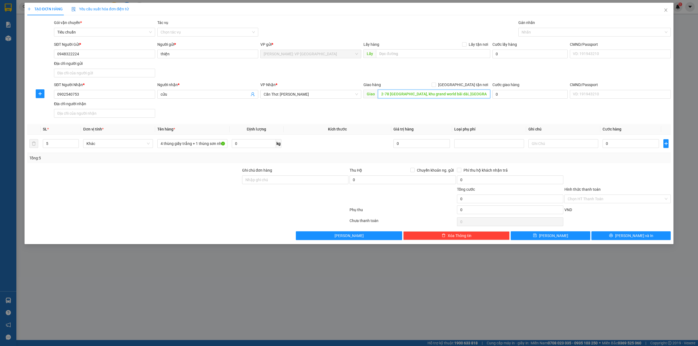
type input "th 2-78 thượng hải, khu grand world bãi dài, gành dầu, phú quốc"
click at [417, 76] on div "SĐT Người Gửi * 0948322224 Người gửi * thiện VP gửi * Hồ Chí Minh: VP Quận Tân …" at bounding box center [362, 60] width 619 height 38
click at [421, 95] on input "th 2-78 thượng hải, khu grand world bãi dài, gành dầu, phú quốc" at bounding box center [434, 94] width 112 height 9
drag, startPoint x: 416, startPoint y: 94, endPoint x: 457, endPoint y: 92, distance: 41.8
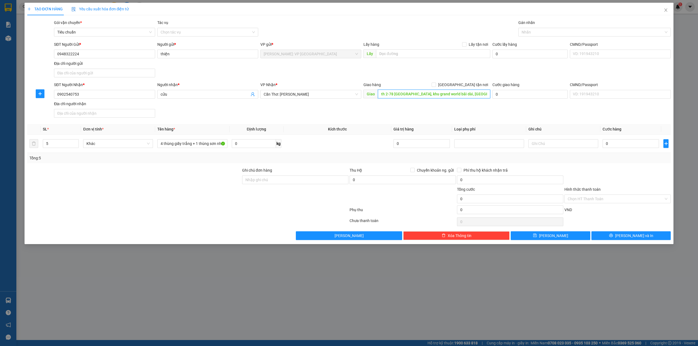
click at [457, 92] on input "th 2-78 thượng hải, khu grand world bãi dài, gành dầu, phú quốc" at bounding box center [434, 94] width 112 height 9
click at [428, 79] on div "SĐT Người Gửi * 0948322224 Người gửi * thiện VP gửi * Hồ Chí Minh: VP Quận Tân …" at bounding box center [362, 60] width 619 height 38
click at [183, 197] on div at bounding box center [134, 195] width 215 height 19
click at [523, 71] on div "SĐT Người Gửi * 0948322224 Người gửi * thiện VP gửi * Hồ Chí Minh: VP Quận Tân …" at bounding box center [362, 60] width 619 height 38
click at [609, 144] on input "0" at bounding box center [630, 143] width 56 height 9
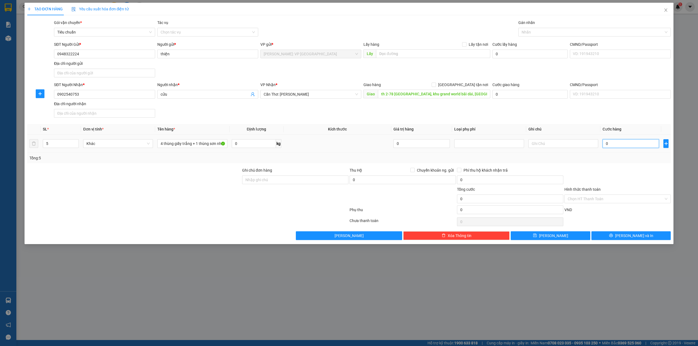
type input "3"
type input "36"
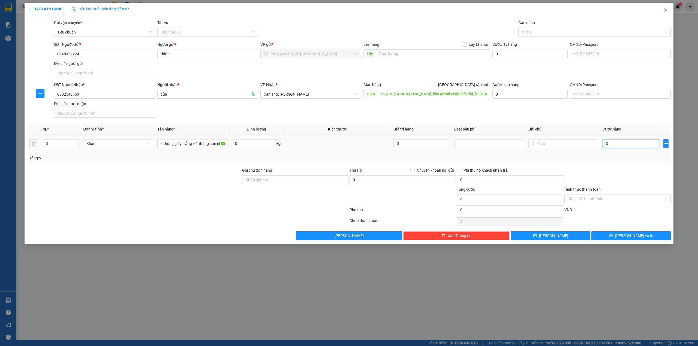
type input "36"
type input "360"
type input "3.600"
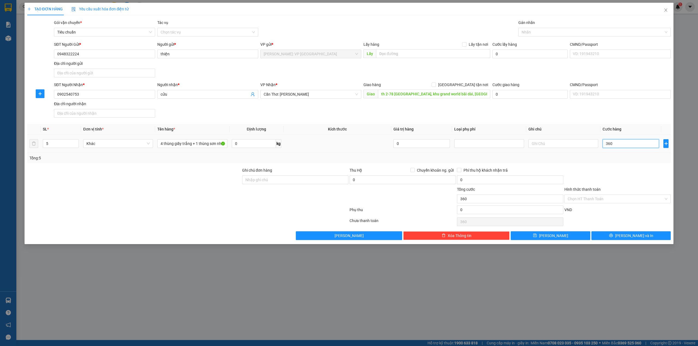
type input "3.600"
type input "36.000"
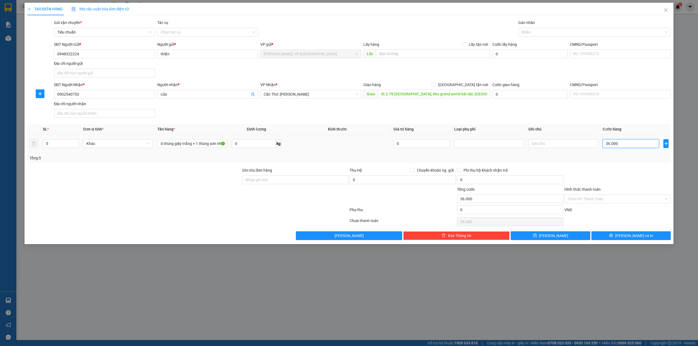
type input "360.000"
click at [468, 85] on span "[GEOGRAPHIC_DATA] tận nơi" at bounding box center [463, 85] width 54 height 6
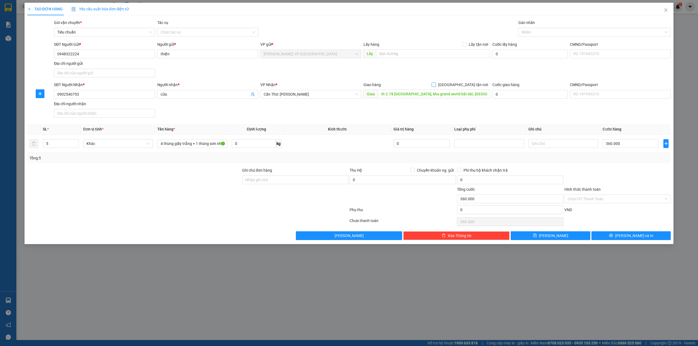
click at [435, 85] on input "[GEOGRAPHIC_DATA] tận nơi" at bounding box center [433, 85] width 4 height 4
checkbox input "true"
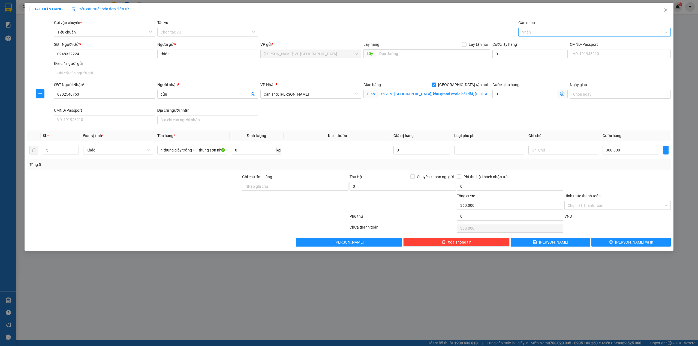
click at [539, 35] on div "Nhãn" at bounding box center [594, 32] width 153 height 9
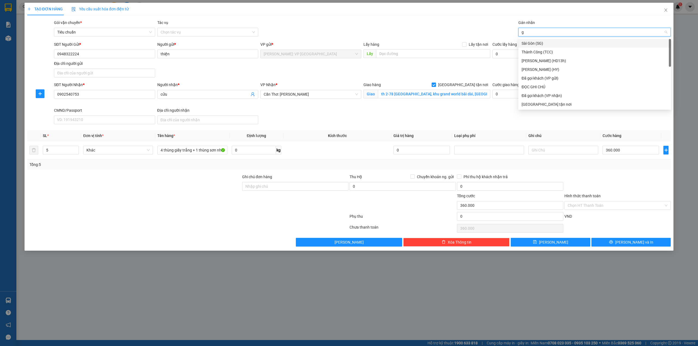
type input "gi"
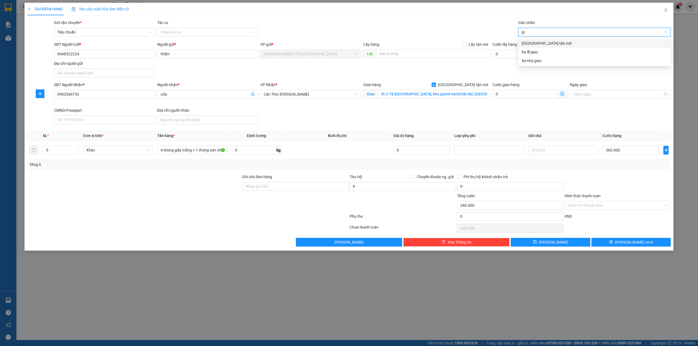
click at [536, 44] on div "[GEOGRAPHIC_DATA] tận nơi" at bounding box center [594, 43] width 146 height 6
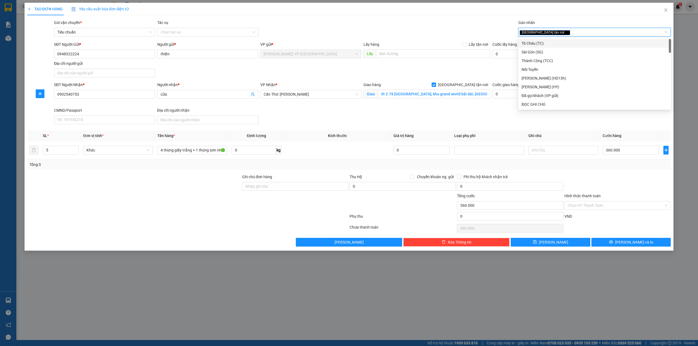
click at [447, 17] on div "TẠO ĐƠN HÀNG Yêu cầu xuất hóa đơn điện tử Transit Pickup Surcharge Ids Transit …" at bounding box center [348, 125] width 643 height 244
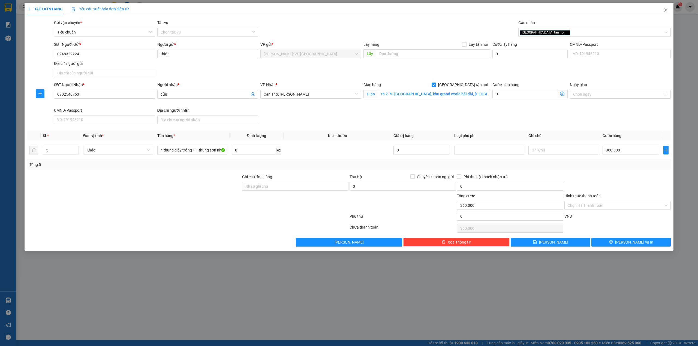
click at [354, 122] on div "SĐT Người Nhận * 0902540753 Người nhận * cửu VP Nhận * Cần Thơ: Kho Ninh Kiều G…" at bounding box center [362, 104] width 619 height 45
click at [185, 215] on div at bounding box center [188, 217] width 322 height 11
click at [645, 244] on button "Lưu và In" at bounding box center [631, 242] width 80 height 9
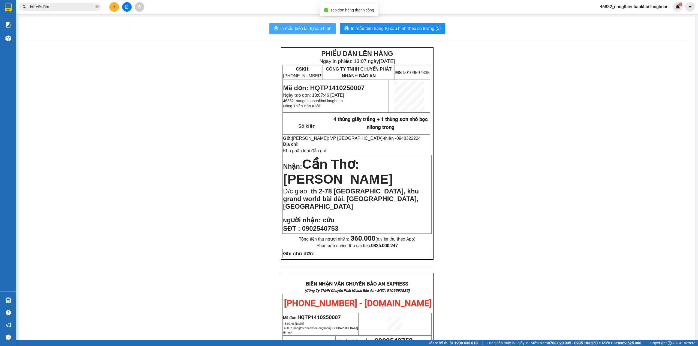
click at [325, 30] on span "In mẫu biên lai tự cấu hình" at bounding box center [305, 28] width 51 height 7
click at [235, 175] on div "PHIẾU DÁN LÊN HÀNG Ngày in phiếu: 13:07 ngày 14-10-2025 CSKH: 1900.06.88.33 CÔN…" at bounding box center [357, 314] width 662 height 535
click at [399, 31] on span "In mẫu tem hàng tự cấu hình theo số lượng (5)" at bounding box center [396, 28] width 90 height 7
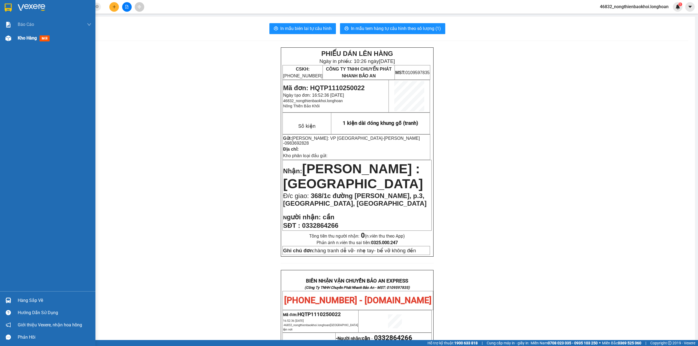
click at [6, 35] on div at bounding box center [9, 39] width 10 height 10
